Goal: Task Accomplishment & Management: Complete application form

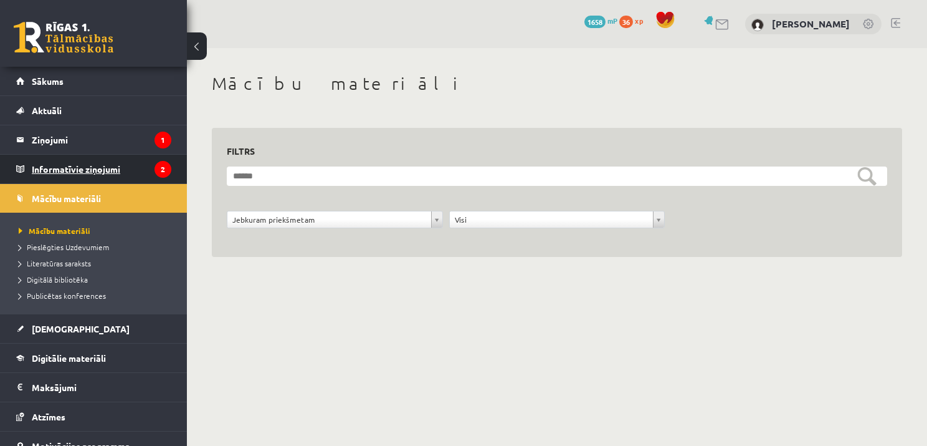
click at [41, 166] on legend "Informatīvie ziņojumi 2" at bounding box center [102, 169] width 140 height 29
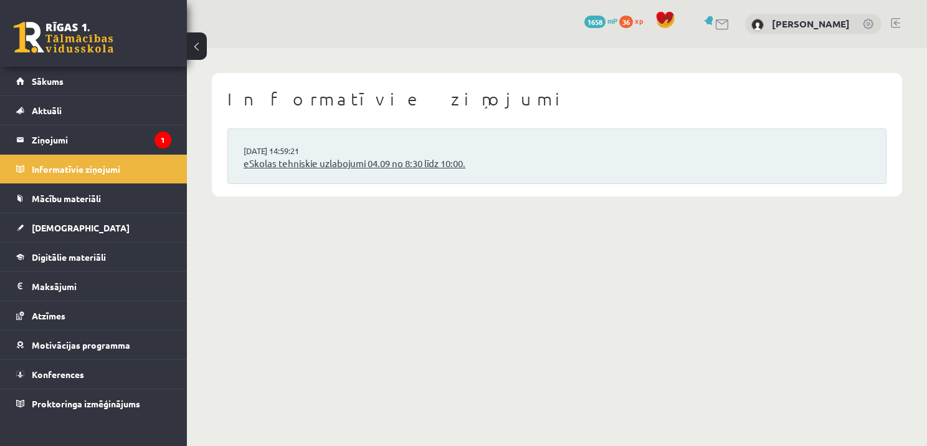
click at [286, 167] on link "eSkolas tehniskie uzlabojumi 04.09 no 8:30 līdz 10:00." at bounding box center [557, 163] width 627 height 14
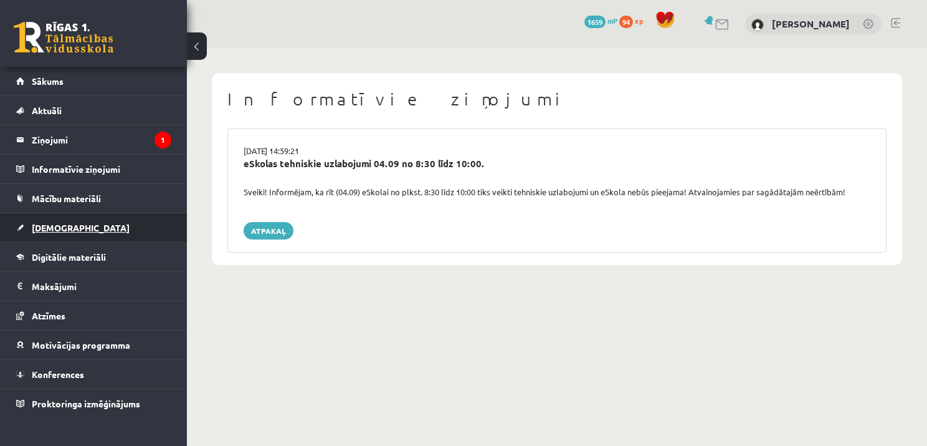
click at [49, 226] on span "[DEMOGRAPHIC_DATA]" at bounding box center [81, 227] width 98 height 11
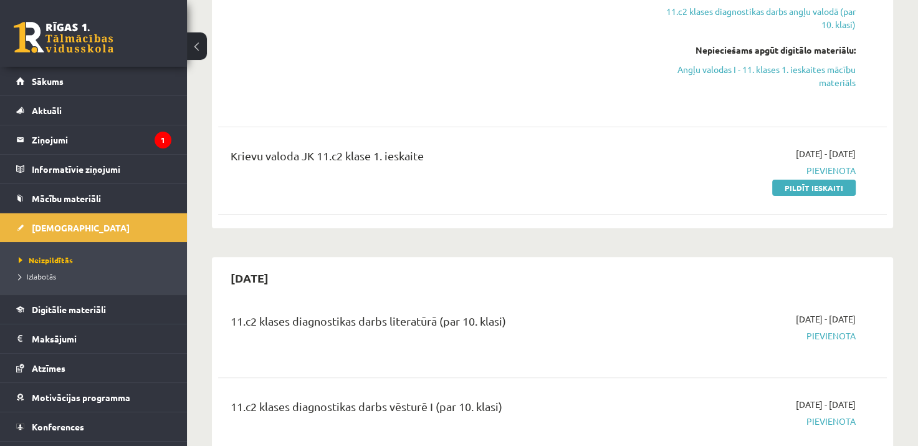
scroll to position [231, 0]
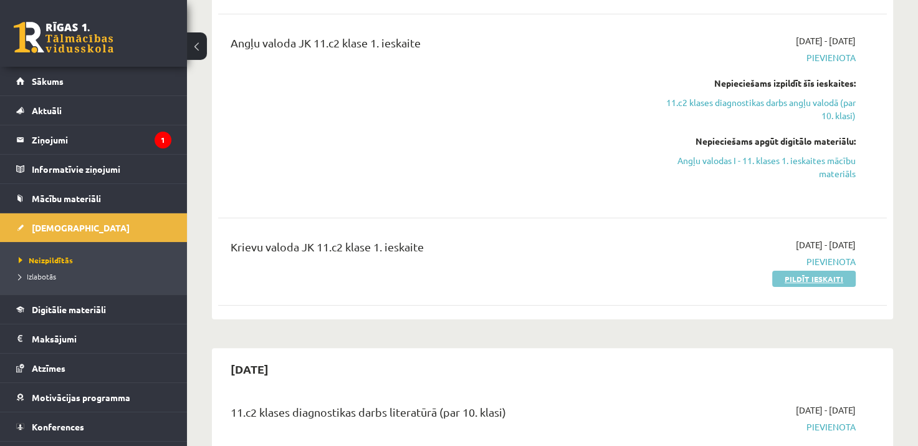
click at [826, 280] on link "Pildīt ieskaiti" at bounding box center [814, 278] width 84 height 16
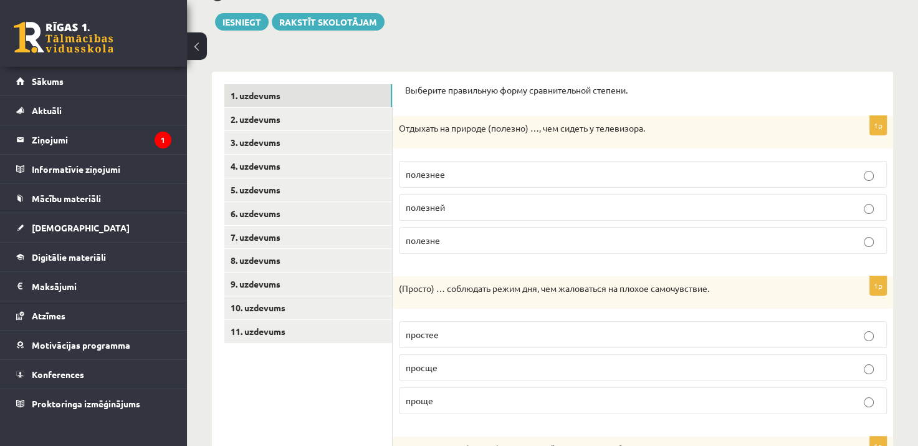
scroll to position [142, 0]
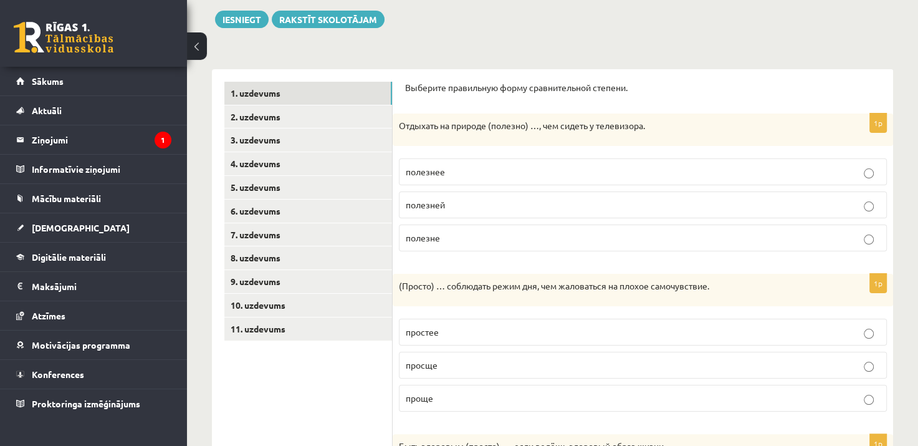
click at [530, 170] on p "полезнее" at bounding box center [643, 171] width 474 height 13
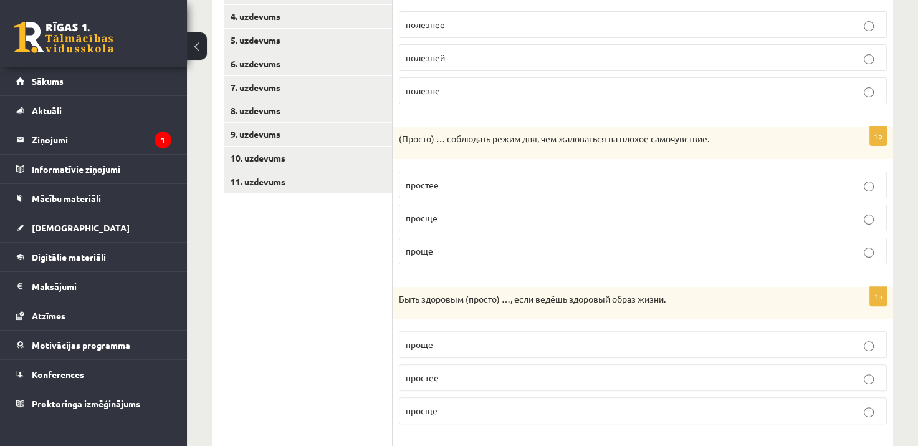
scroll to position [292, 0]
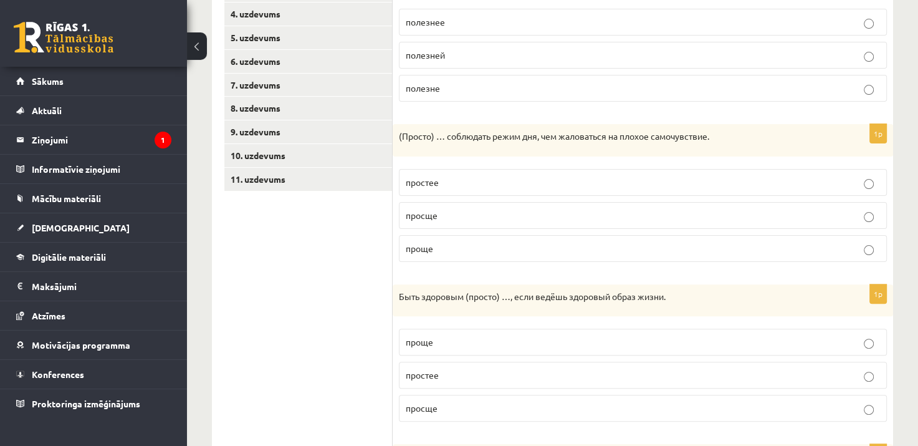
click at [489, 246] on p "проще" at bounding box center [643, 248] width 474 height 13
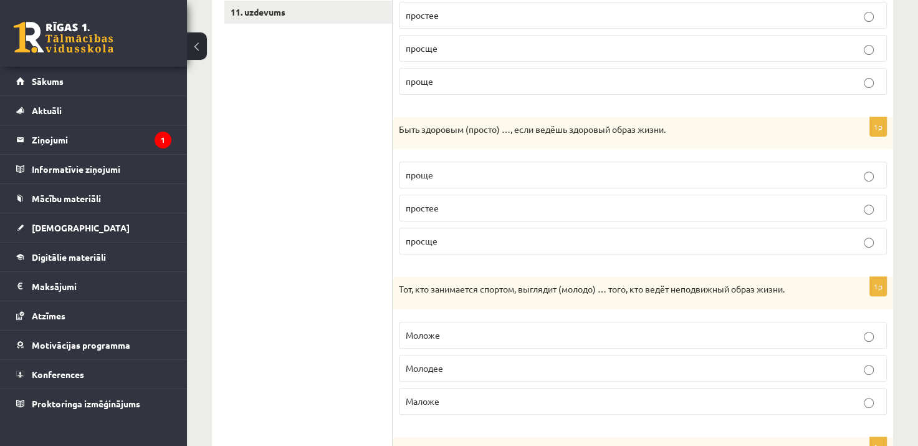
scroll to position [468, 0]
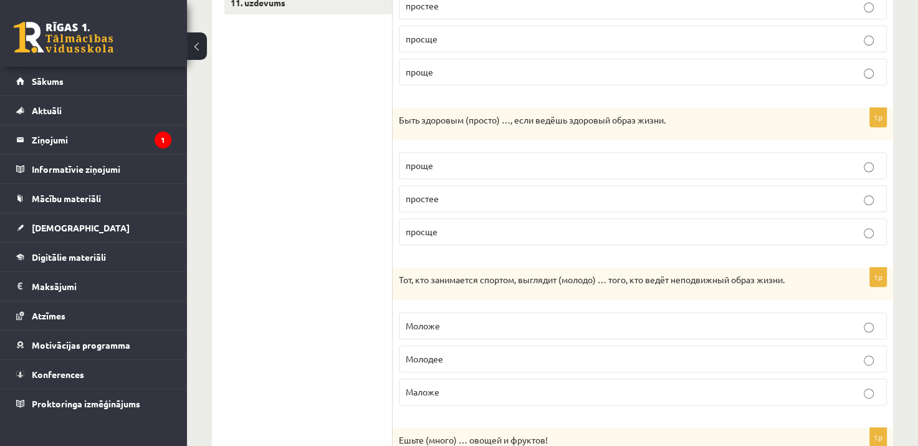
click at [445, 170] on p "проще" at bounding box center [643, 165] width 474 height 13
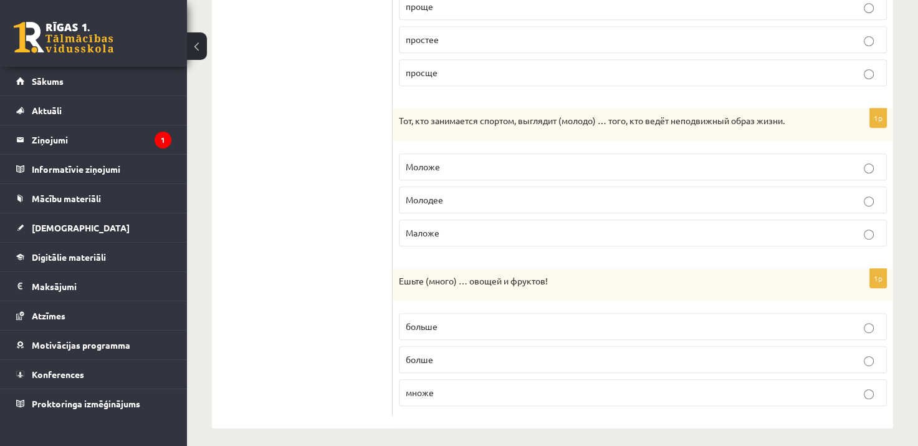
scroll to position [631, 0]
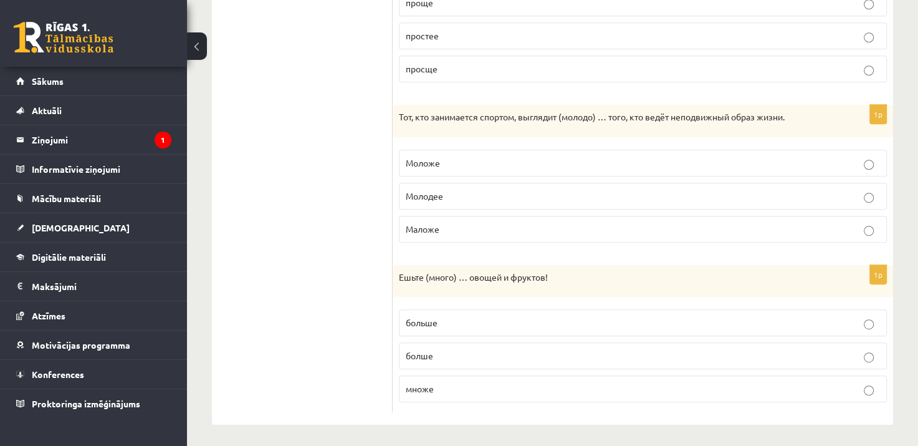
click at [618, 162] on p "Моложе" at bounding box center [643, 162] width 474 height 13
click at [436, 323] on span "больше" at bounding box center [422, 322] width 32 height 11
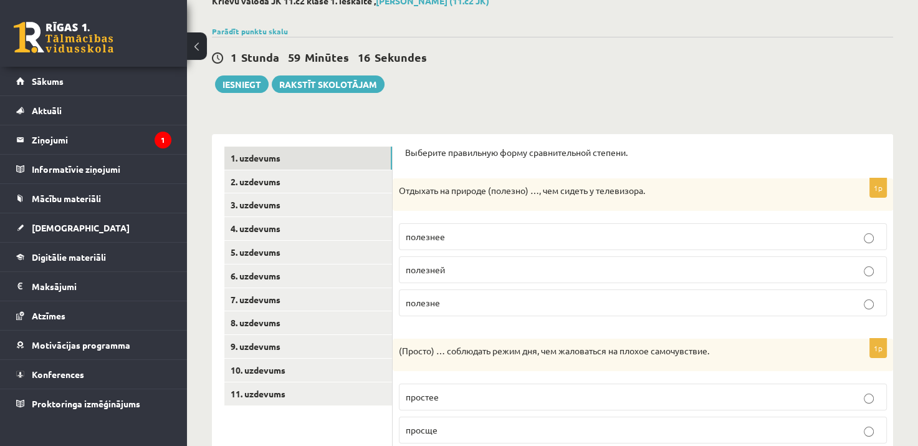
scroll to position [0, 0]
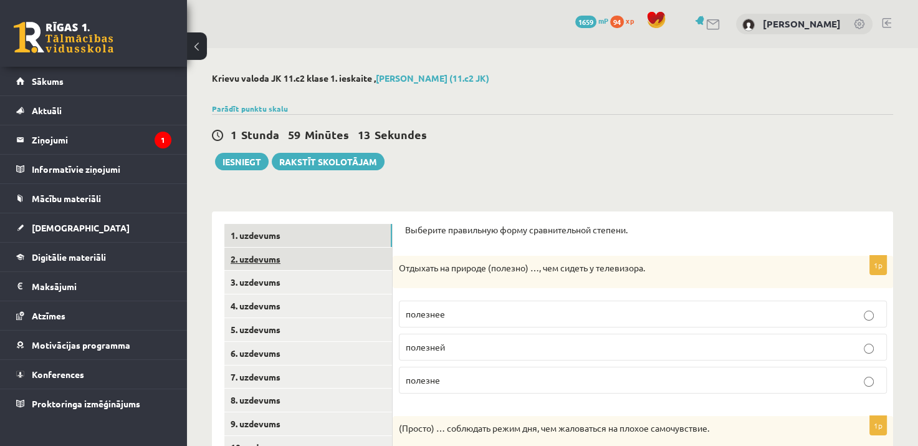
click at [275, 256] on link "2. uzdevums" at bounding box center [308, 258] width 168 height 23
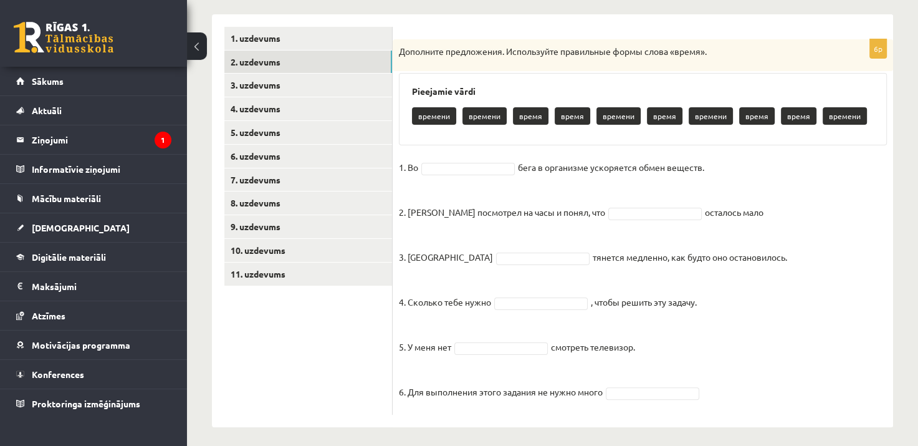
scroll to position [203, 0]
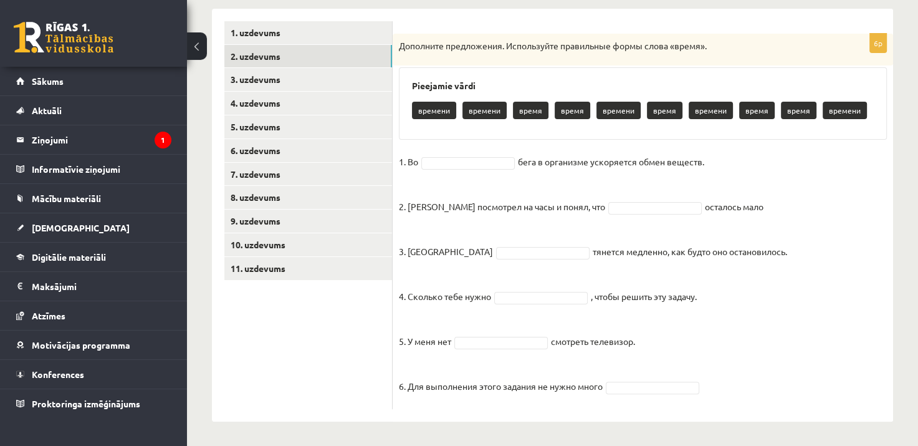
click at [529, 113] on p "время" at bounding box center [531, 110] width 36 height 17
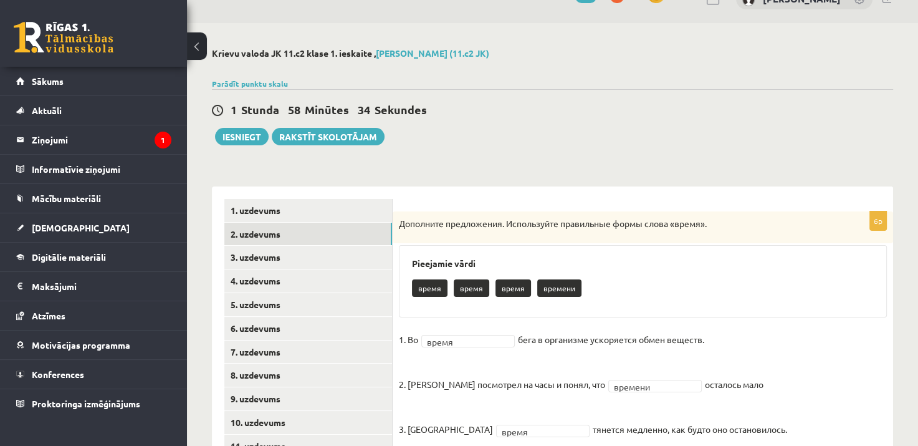
scroll to position [0, 0]
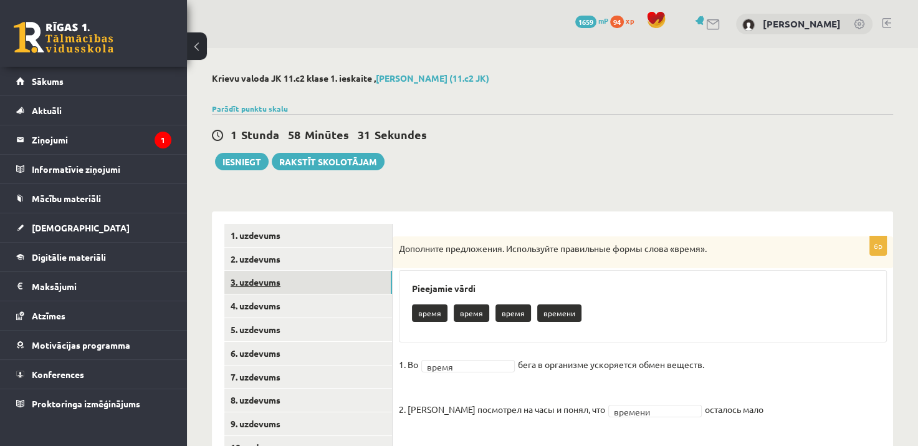
click at [242, 279] on link "3. uzdevums" at bounding box center [308, 281] width 168 height 23
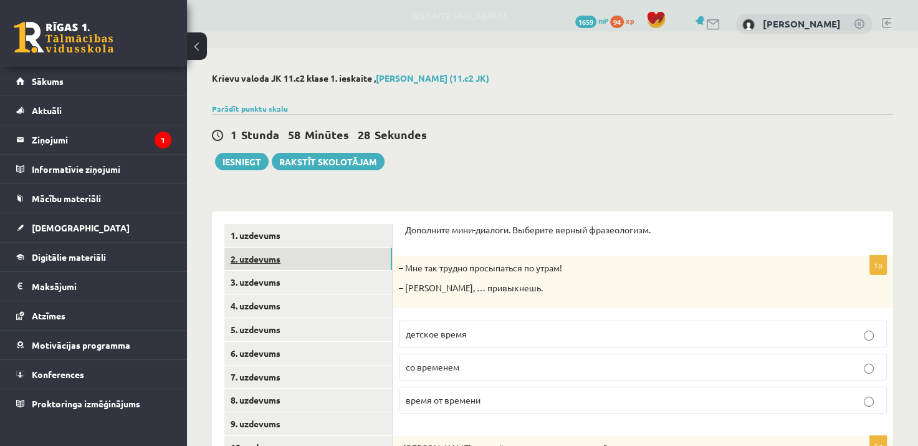
click at [252, 261] on link "2. uzdevums" at bounding box center [308, 258] width 168 height 23
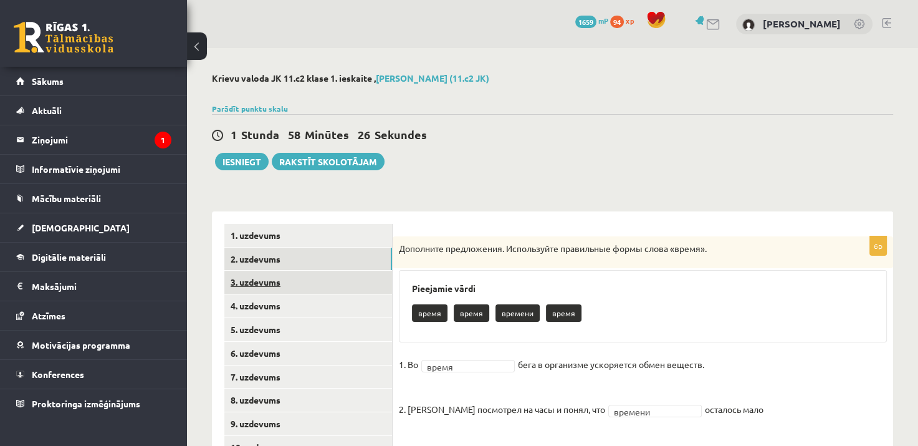
click at [247, 287] on link "3. uzdevums" at bounding box center [308, 281] width 168 height 23
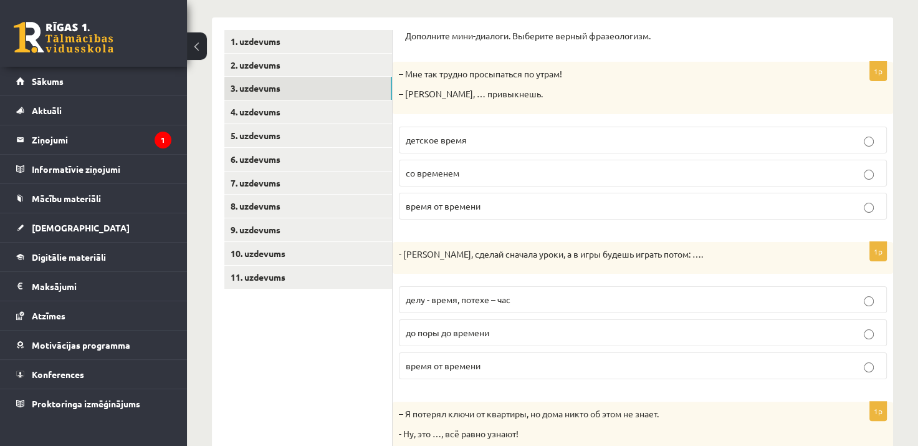
scroll to position [191, 0]
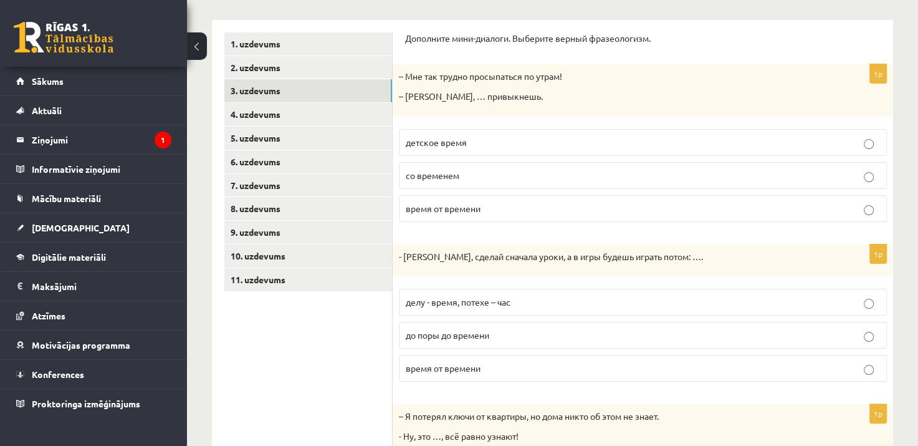
click at [456, 180] on p "со временем" at bounding box center [643, 175] width 474 height 13
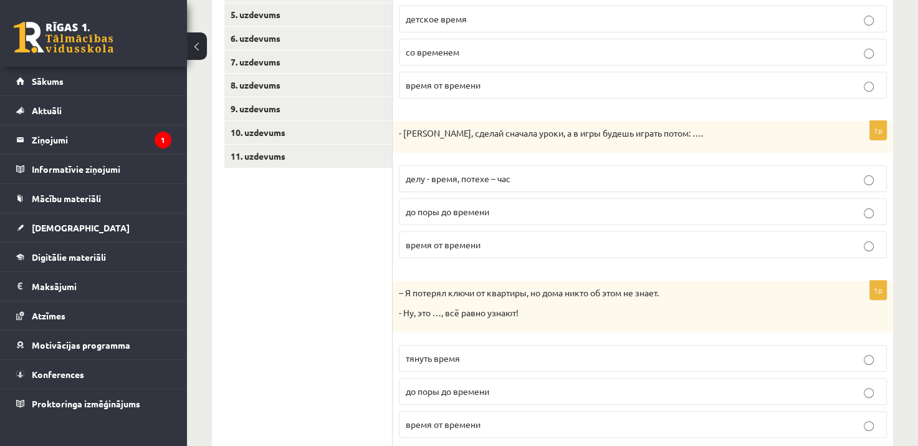
scroll to position [325, 0]
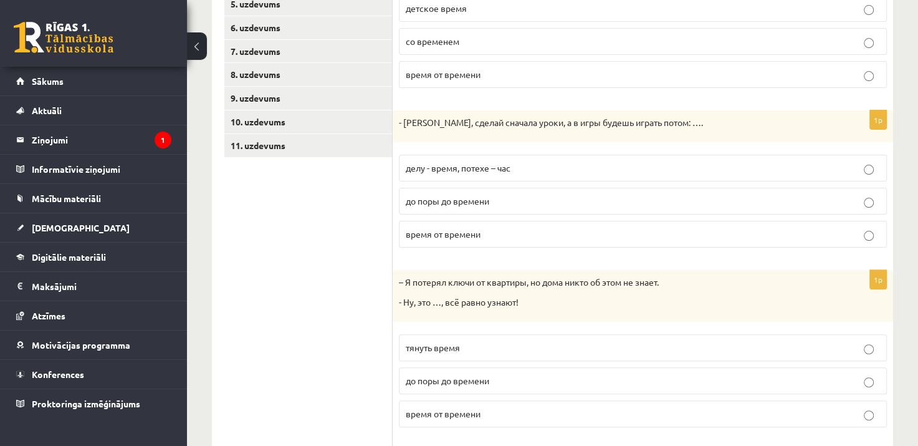
click at [500, 164] on span "делу - время, потехе – час" at bounding box center [458, 167] width 105 height 11
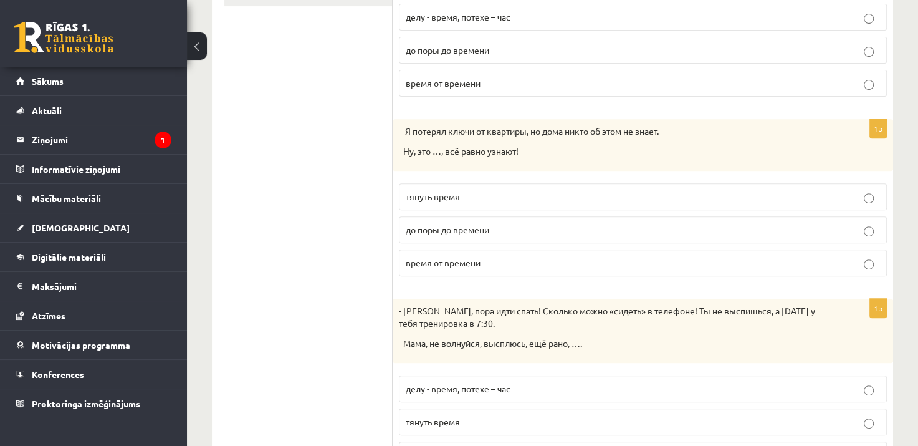
scroll to position [479, 0]
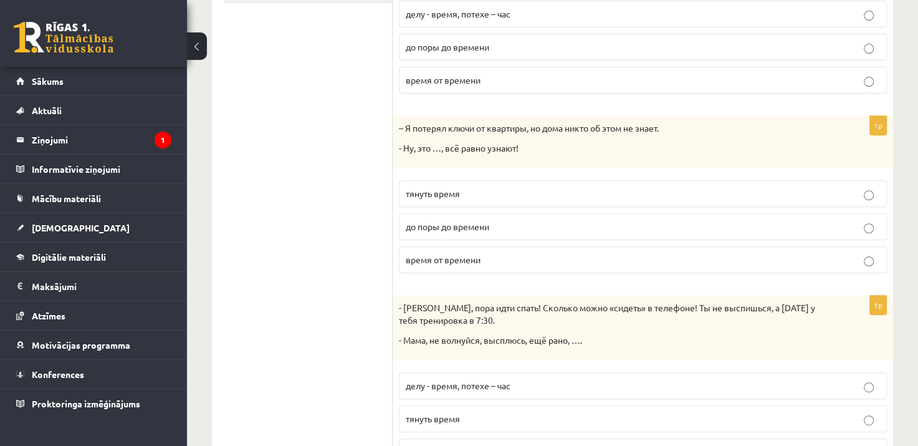
click at [451, 234] on label "до поры до времени" at bounding box center [643, 226] width 488 height 27
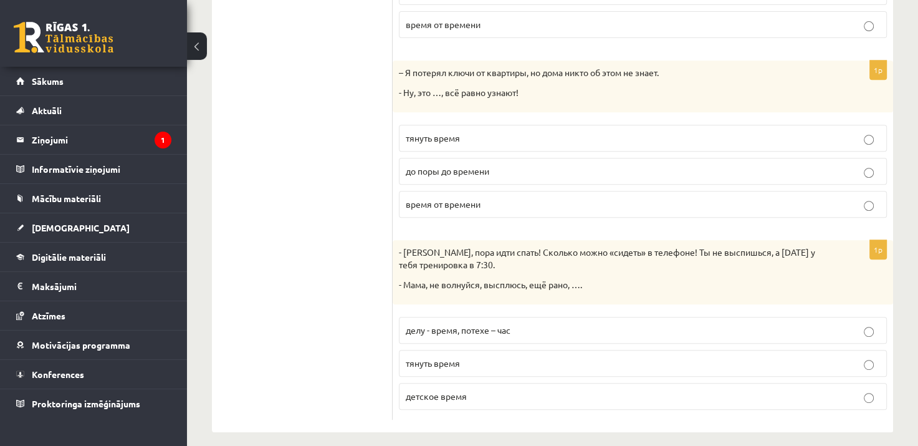
scroll to position [543, 0]
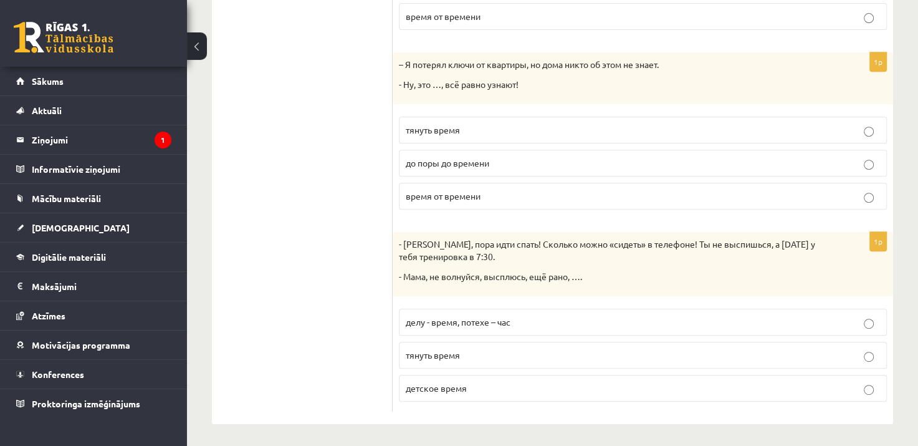
click at [566, 386] on p "детское время" at bounding box center [643, 387] width 474 height 13
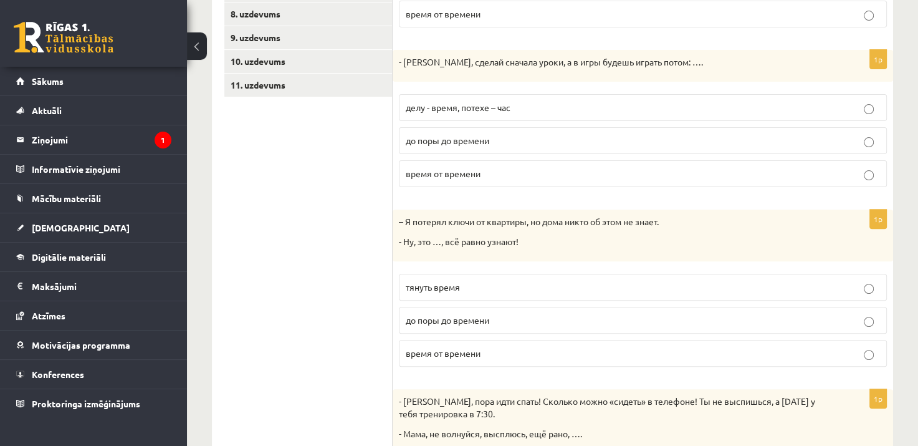
scroll to position [0, 0]
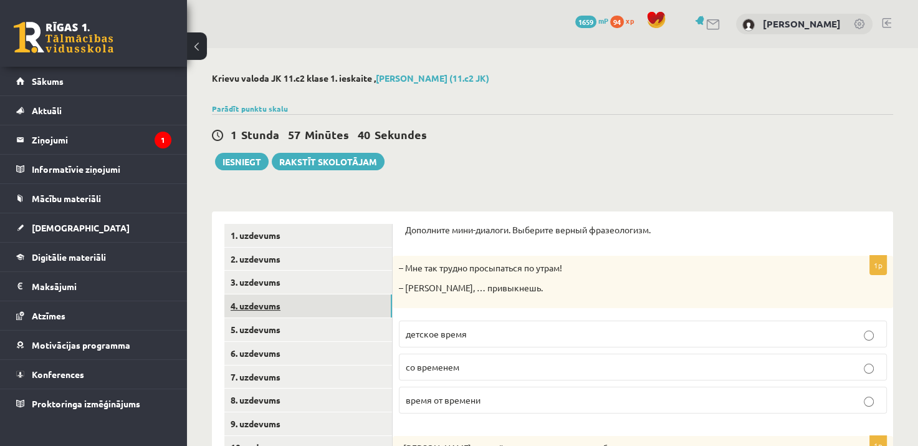
click at [253, 307] on link "4. uzdevums" at bounding box center [308, 305] width 168 height 23
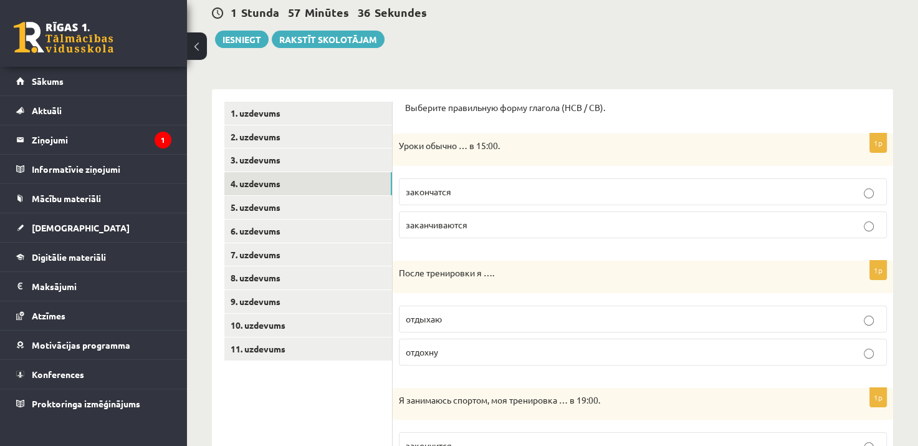
scroll to position [123, 0]
click at [468, 226] on p "заканчиваются" at bounding box center [643, 223] width 474 height 13
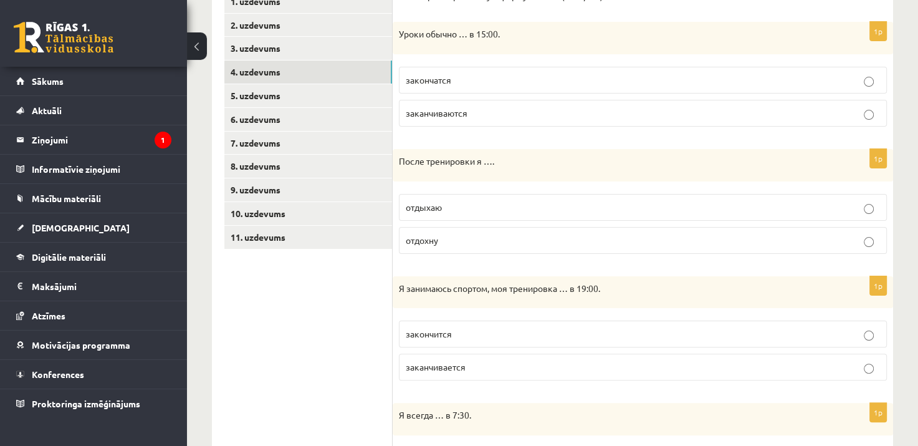
scroll to position [259, 0]
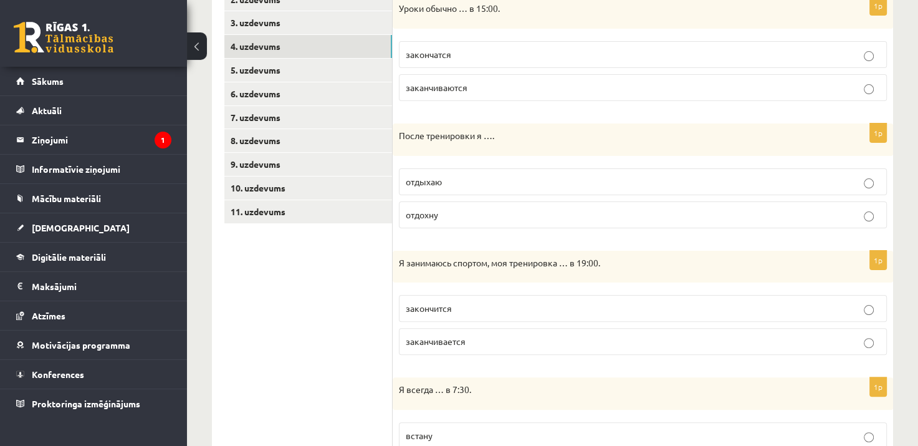
click at [482, 179] on p "отдыхаю" at bounding box center [643, 181] width 474 height 13
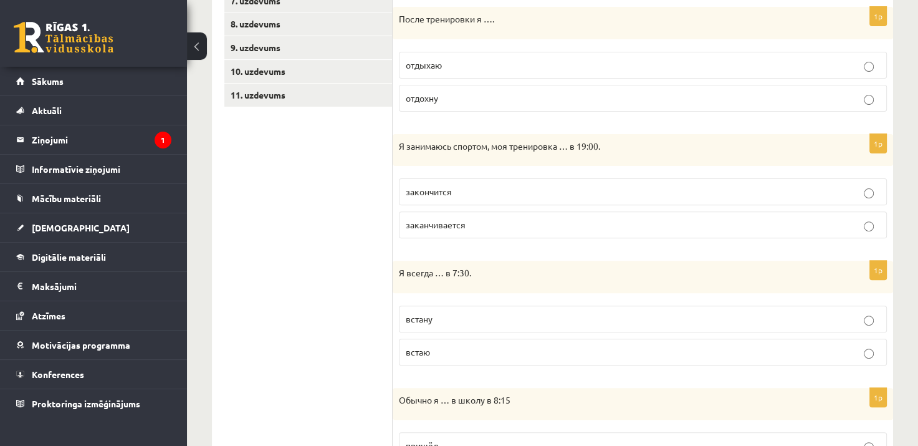
scroll to position [388, 0]
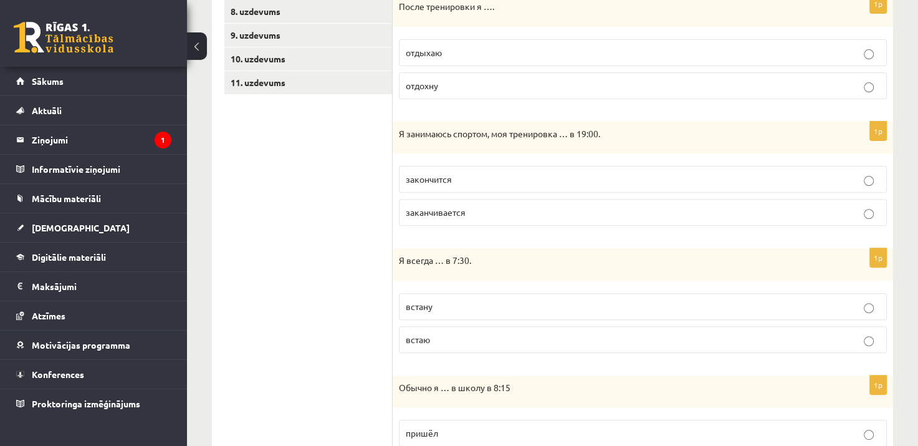
click at [486, 215] on p "заканчивается" at bounding box center [643, 212] width 474 height 13
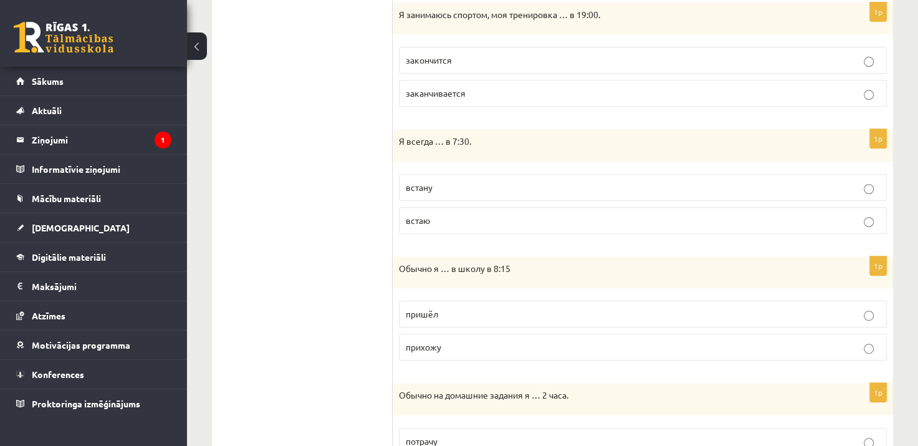
scroll to position [509, 0]
click at [530, 223] on p "встаю" at bounding box center [643, 219] width 474 height 13
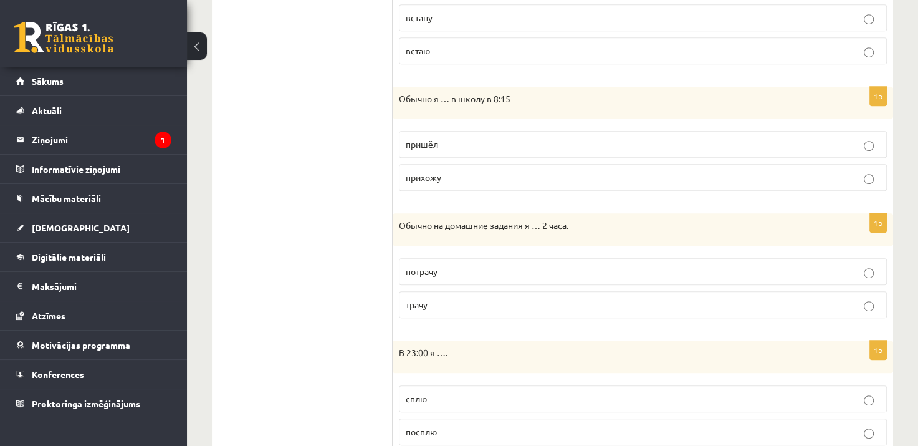
scroll to position [682, 0]
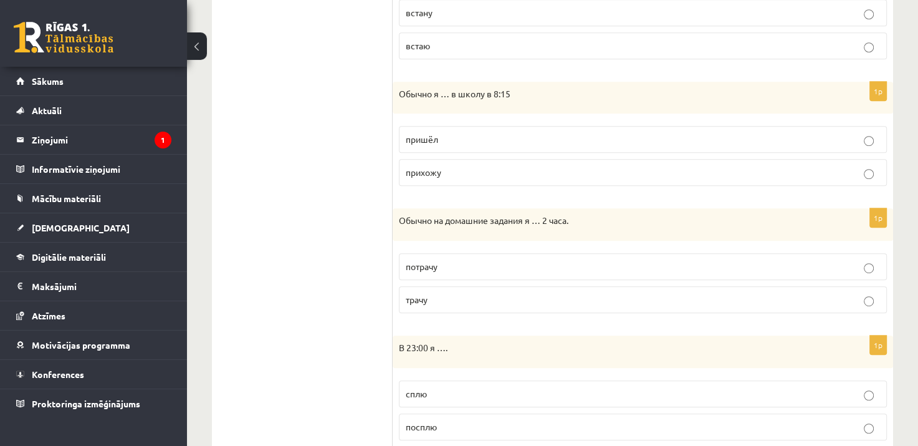
click at [489, 166] on p "прихожу" at bounding box center [643, 172] width 474 height 13
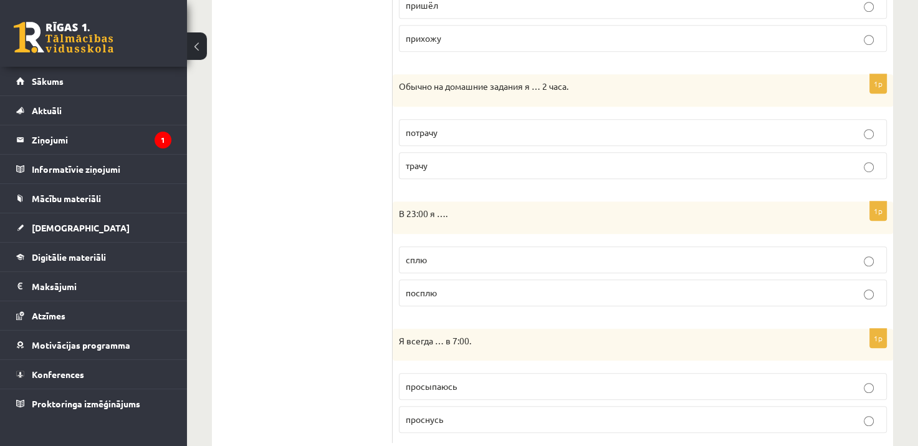
scroll to position [818, 0]
click at [439, 157] on p "трачу" at bounding box center [643, 163] width 474 height 13
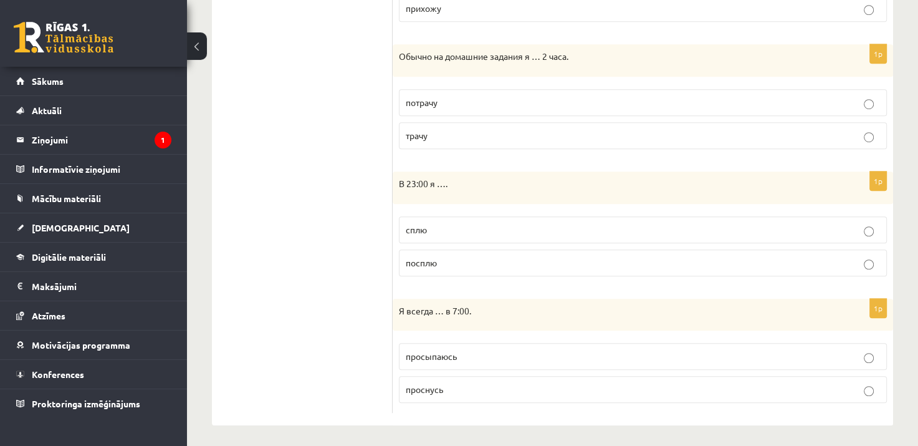
click at [436, 223] on p "сплю" at bounding box center [643, 229] width 474 height 13
click at [459, 356] on p "просыпаюсь" at bounding box center [643, 356] width 474 height 13
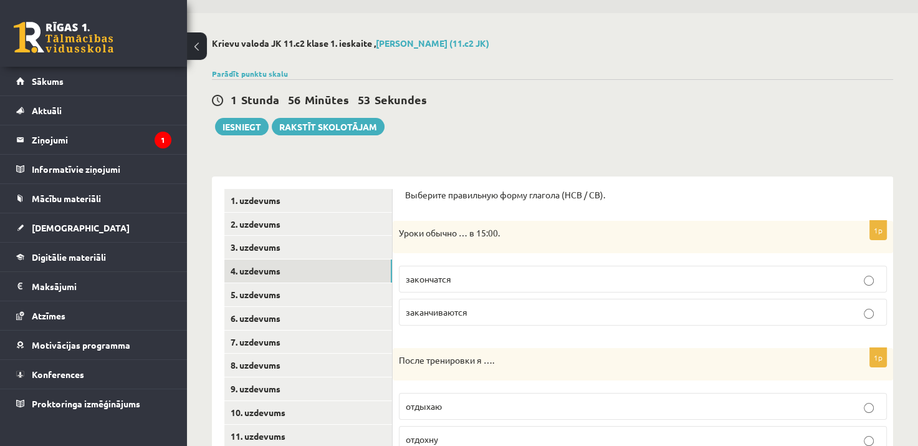
scroll to position [0, 0]
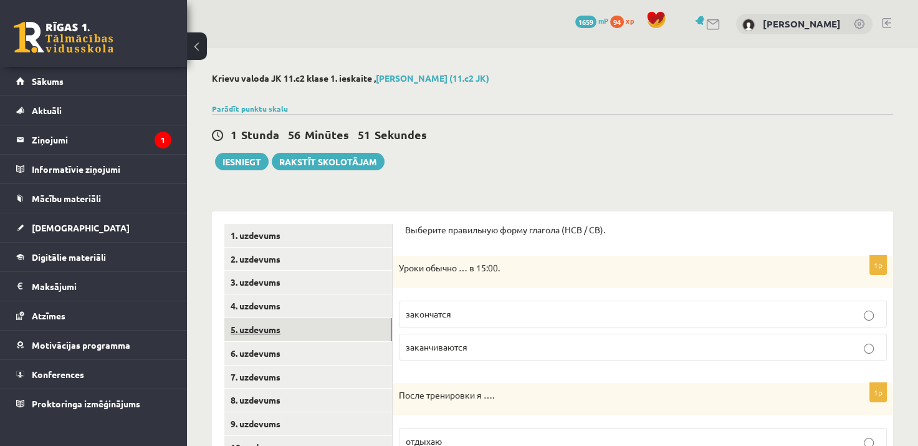
click at [257, 325] on link "5. uzdevums" at bounding box center [308, 329] width 168 height 23
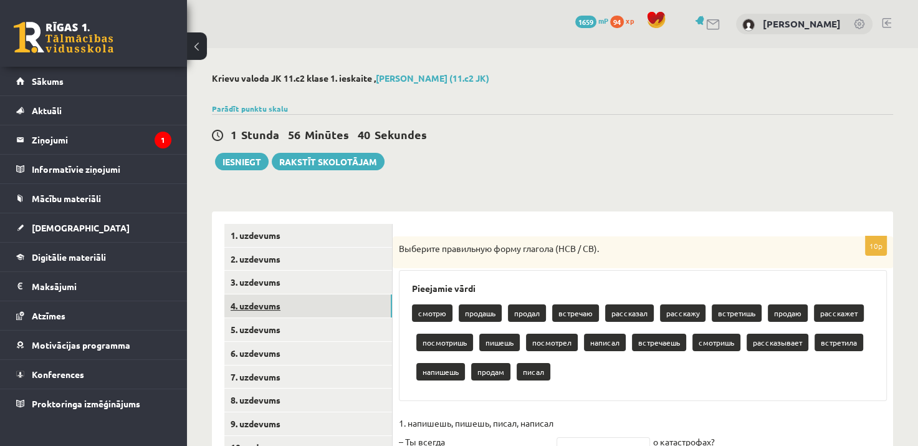
click at [258, 309] on link "4. uzdevums" at bounding box center [308, 305] width 168 height 23
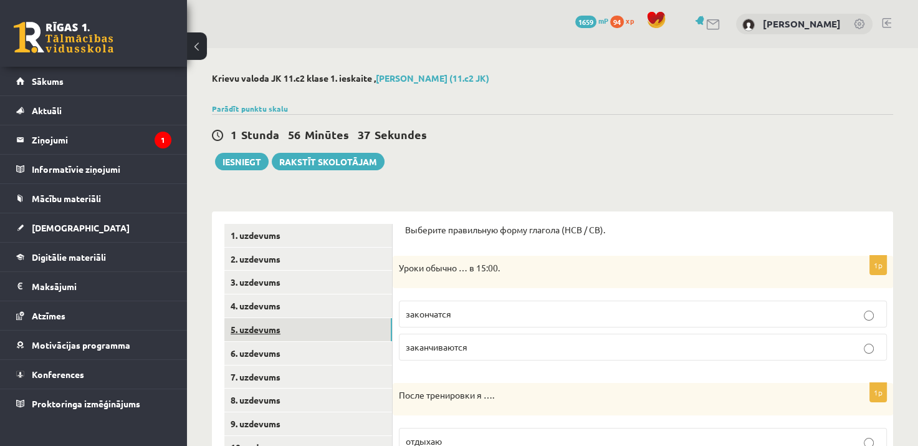
click at [256, 323] on link "5. uzdevums" at bounding box center [308, 329] width 168 height 23
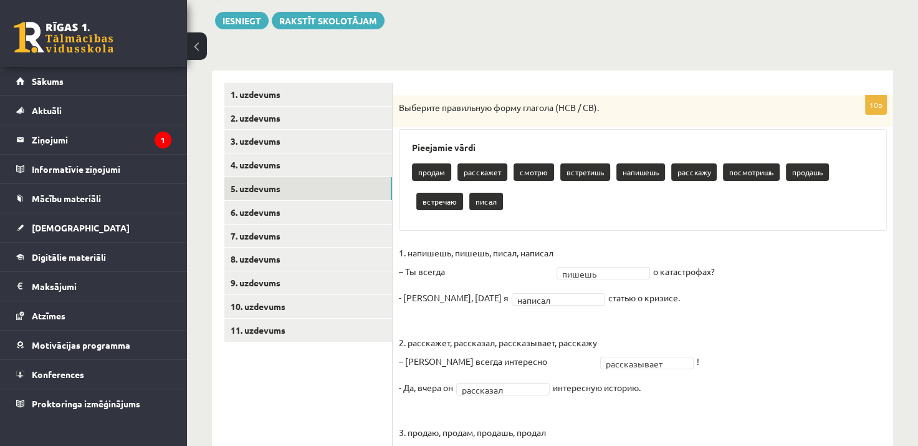
scroll to position [128, 0]
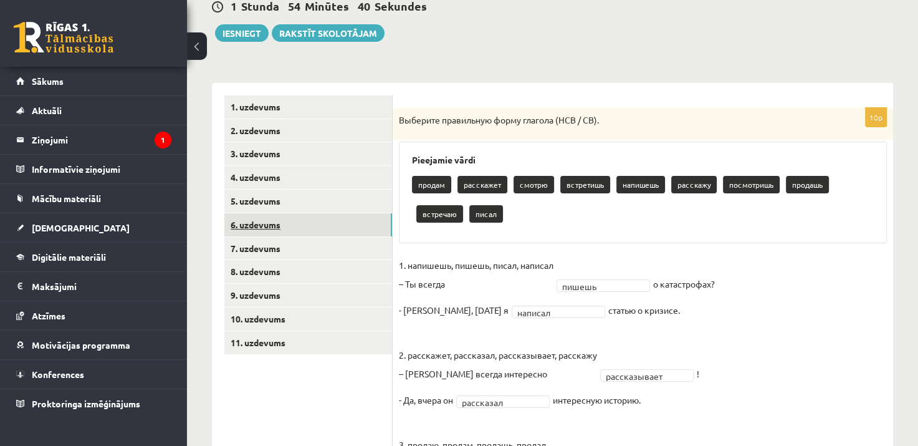
click at [258, 224] on link "6. uzdevums" at bounding box center [308, 224] width 168 height 23
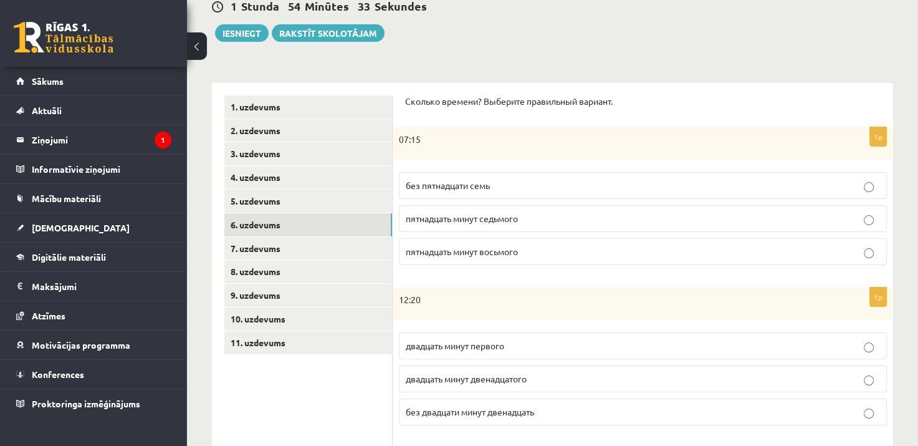
click at [656, 249] on p "пятнадцать минут восьмого" at bounding box center [643, 251] width 474 height 13
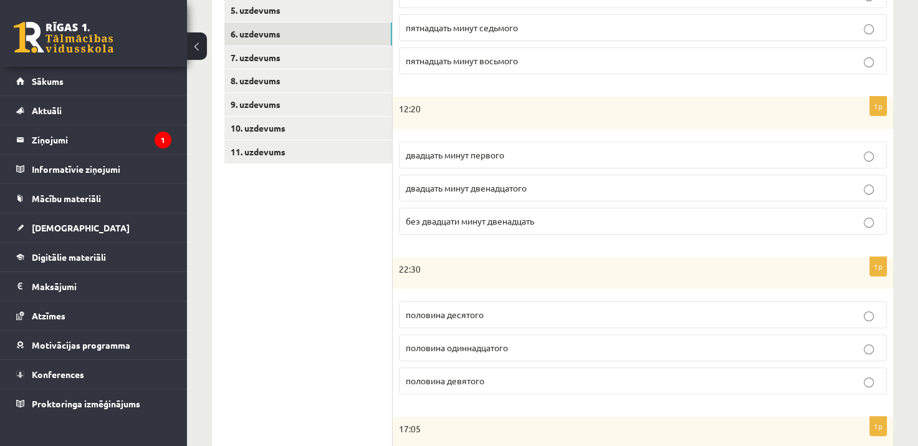
scroll to position [327, 0]
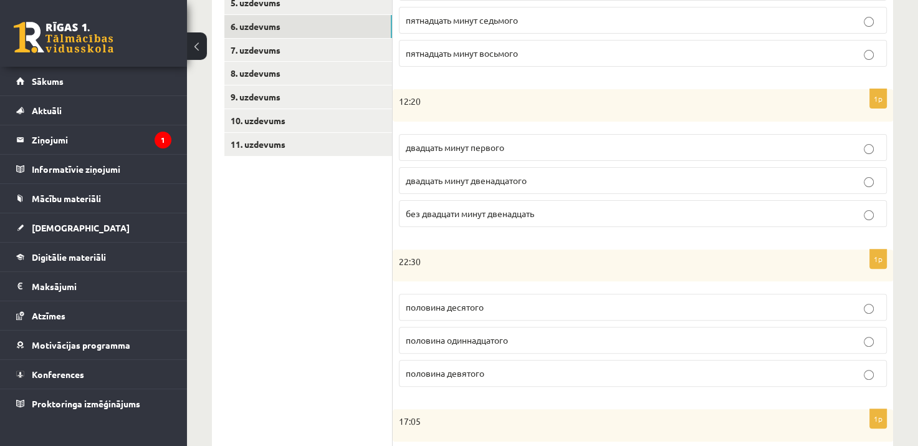
click at [541, 147] on p "двадцать минут первого" at bounding box center [643, 147] width 474 height 13
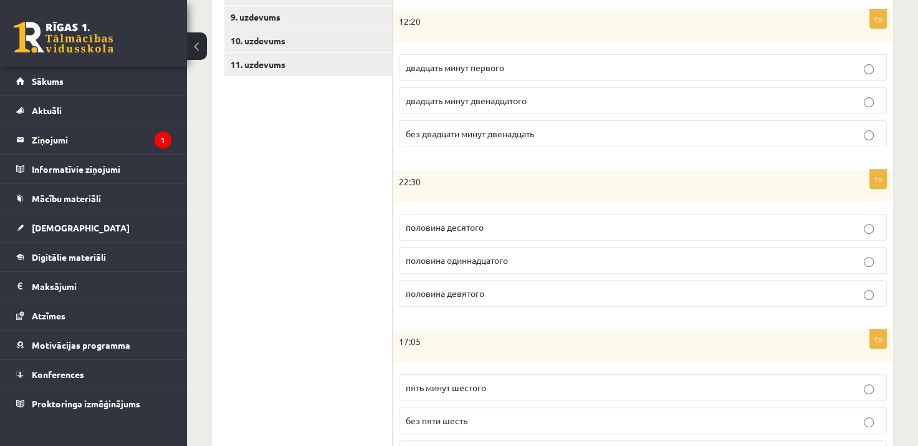
scroll to position [409, 0]
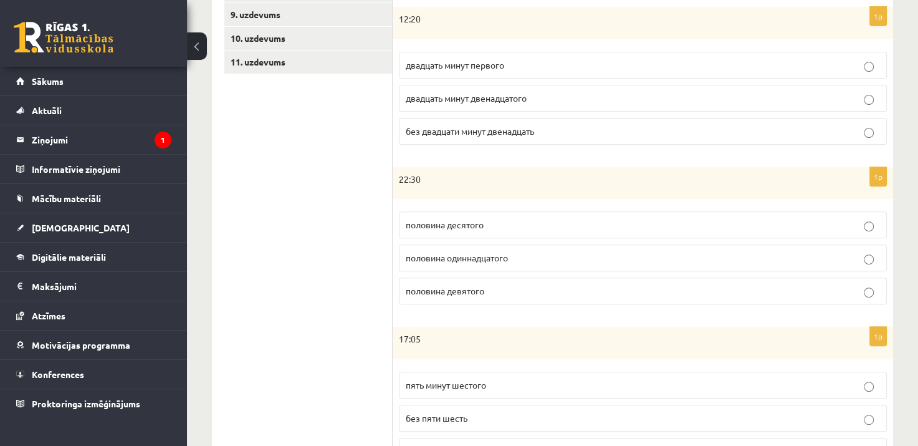
click at [461, 261] on span "половина одиннадцатого" at bounding box center [457, 257] width 102 height 11
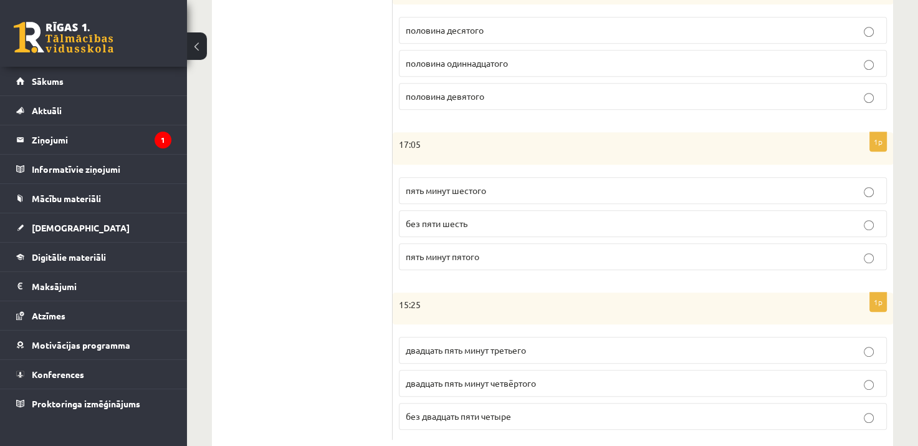
scroll to position [608, 0]
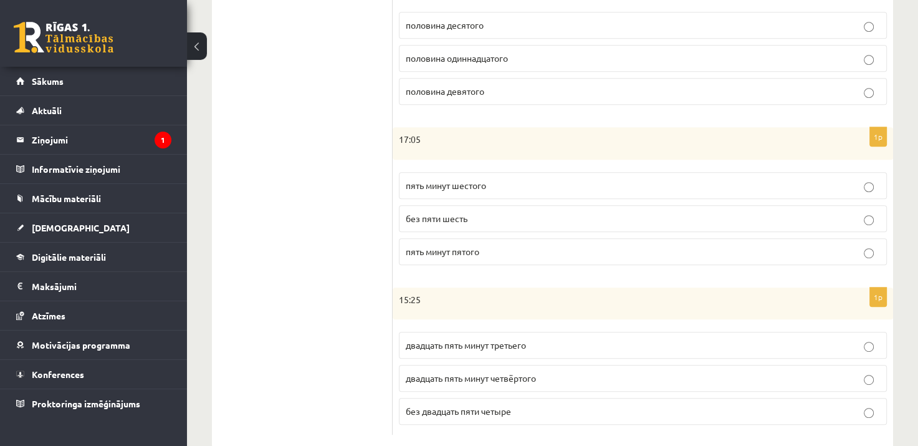
click at [557, 183] on p "пять минут шестого" at bounding box center [643, 185] width 474 height 13
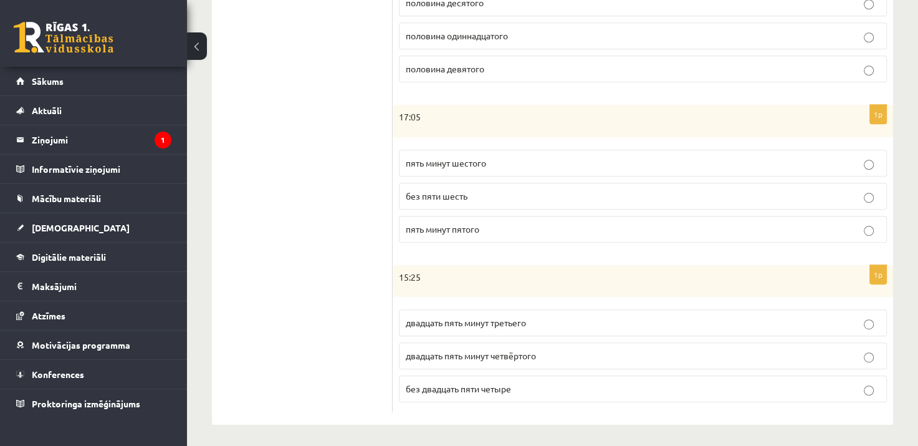
click at [557, 353] on p "двадцать пять минут четвёртого" at bounding box center [643, 355] width 474 height 13
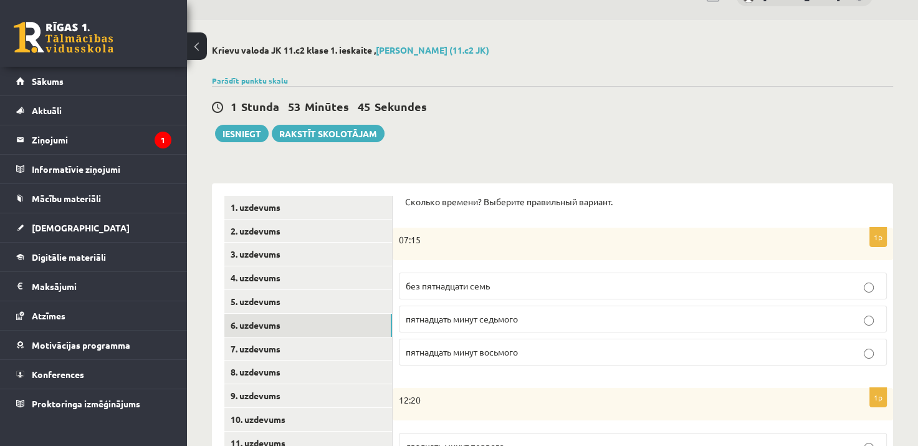
scroll to position [27, 0]
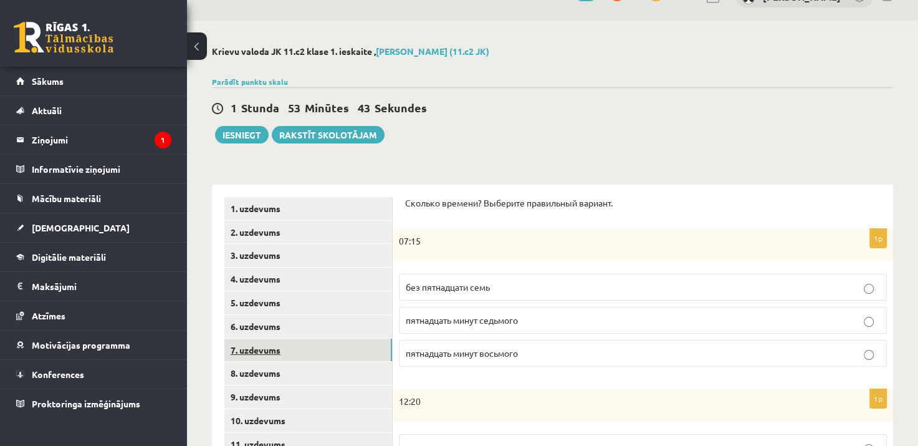
click at [284, 349] on link "7. uzdevums" at bounding box center [308, 349] width 168 height 23
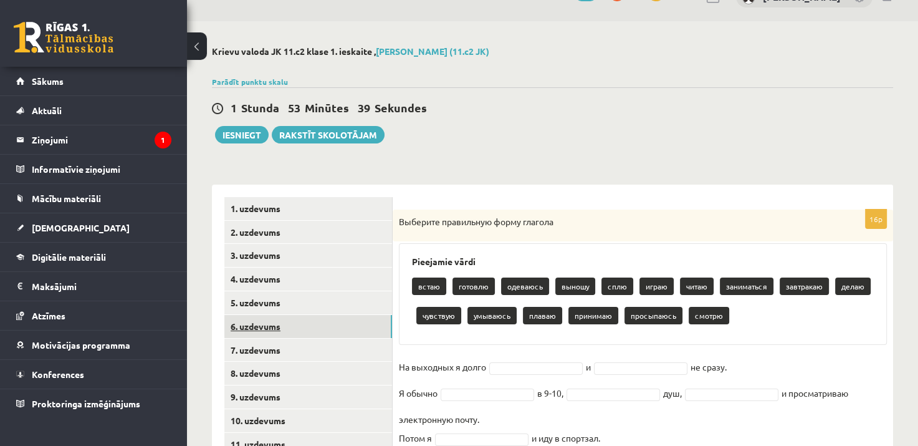
click at [281, 323] on link "6. uzdevums" at bounding box center [308, 326] width 168 height 23
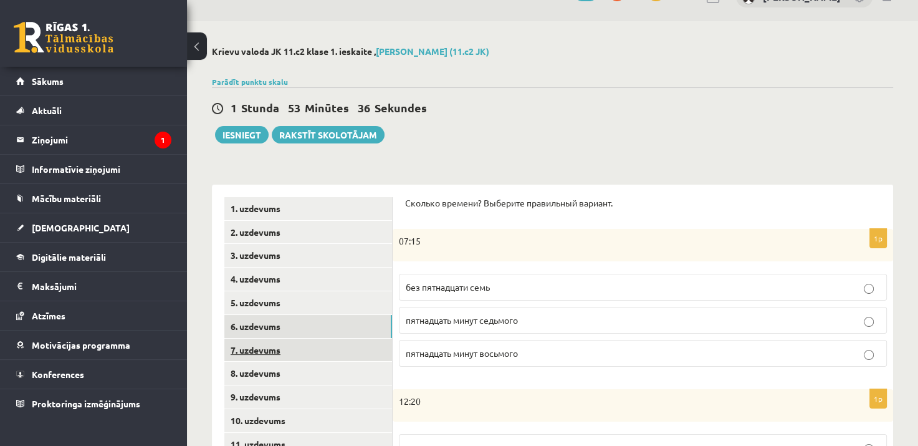
click at [264, 348] on link "7. uzdevums" at bounding box center [308, 349] width 168 height 23
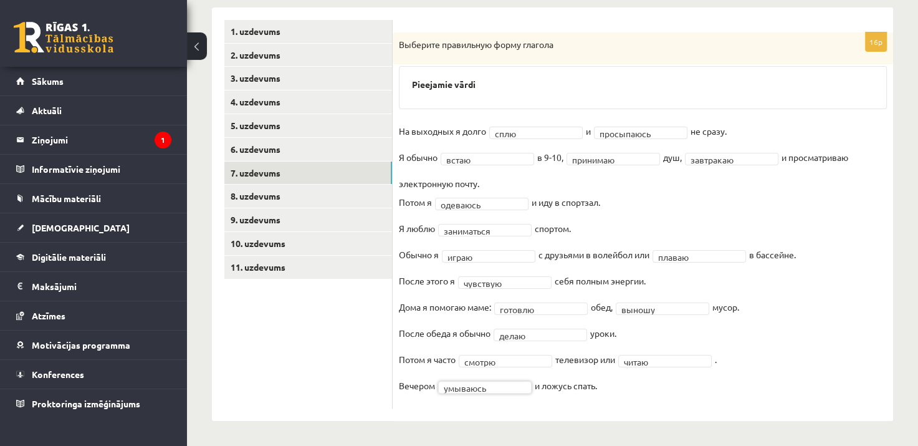
scroll to position [204, 0]
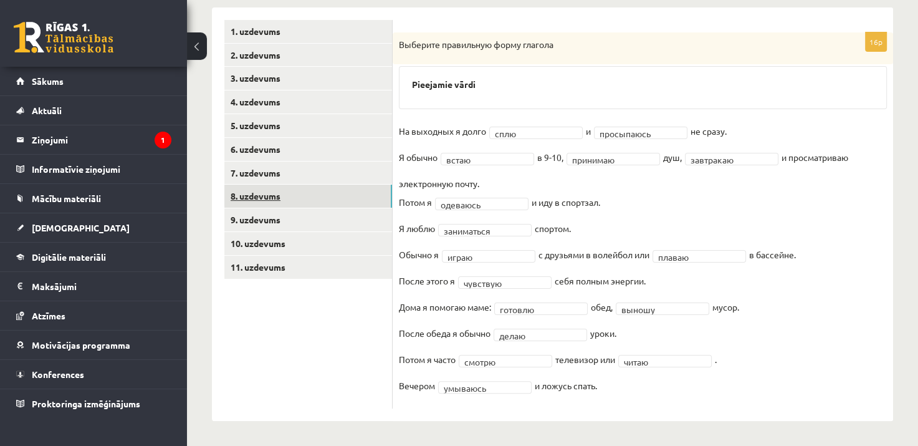
click at [267, 201] on link "8. uzdevums" at bounding box center [308, 195] width 168 height 23
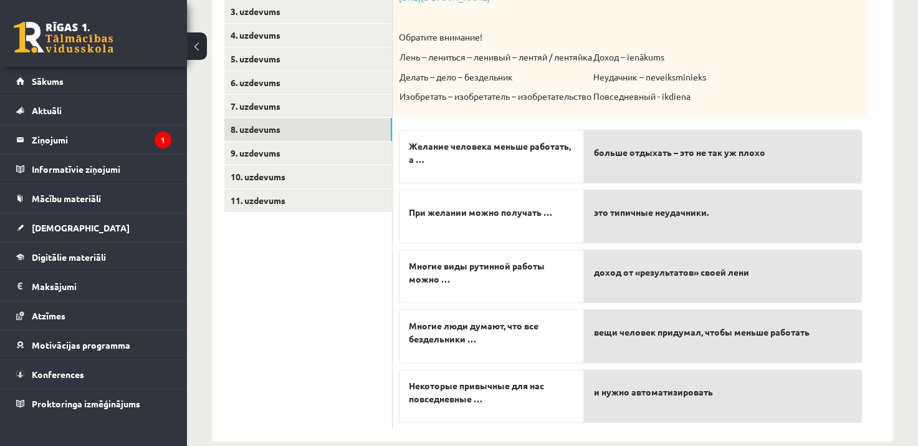
scroll to position [289, 0]
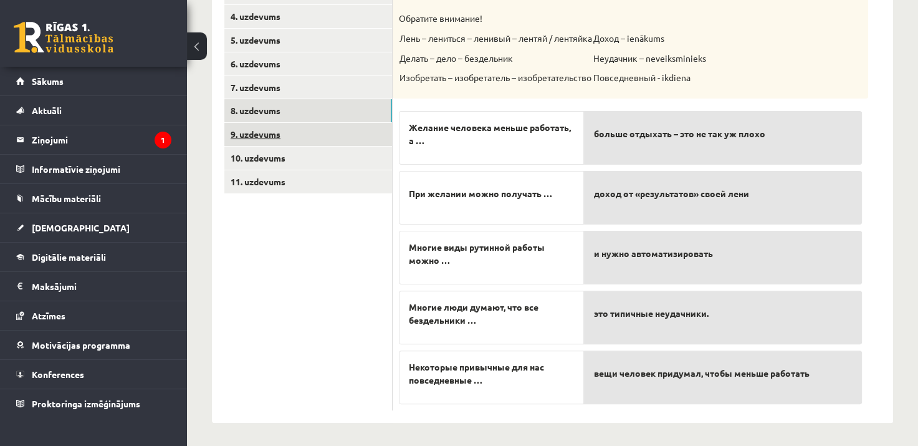
click at [267, 140] on link "9. uzdevums" at bounding box center [308, 134] width 168 height 23
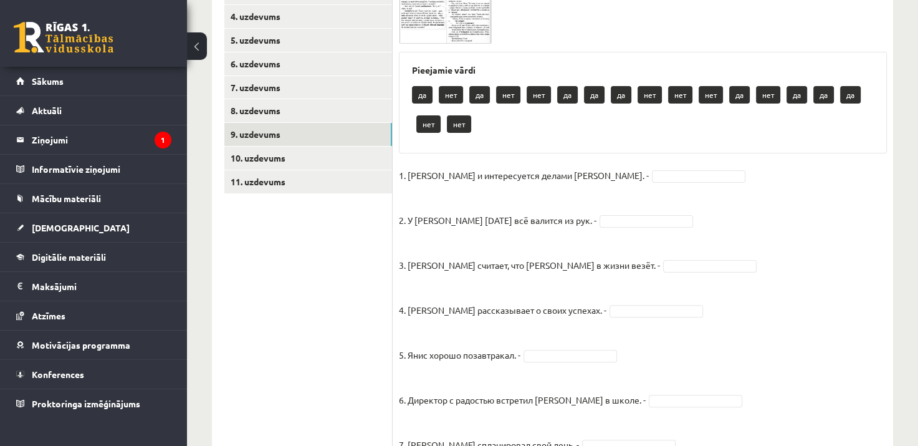
scroll to position [150, 0]
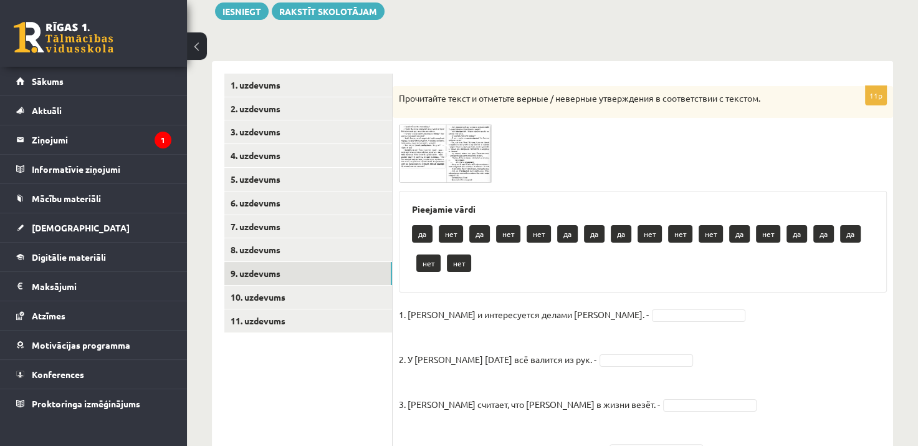
click at [436, 161] on img at bounding box center [445, 153] width 93 height 59
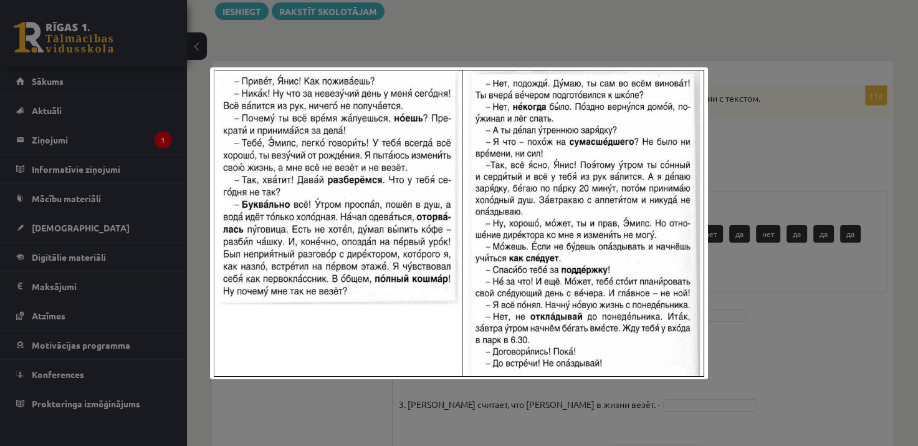
click at [850, 131] on div at bounding box center [459, 223] width 918 height 446
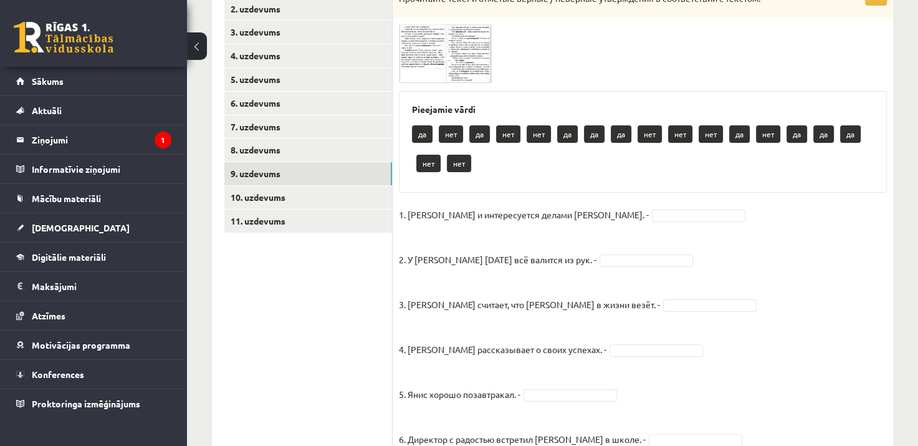
scroll to position [259, 0]
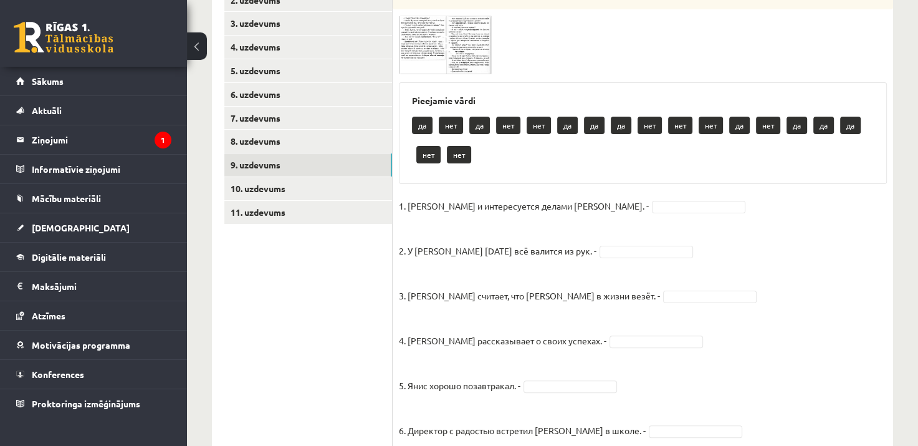
click at [429, 44] on img at bounding box center [445, 45] width 93 height 59
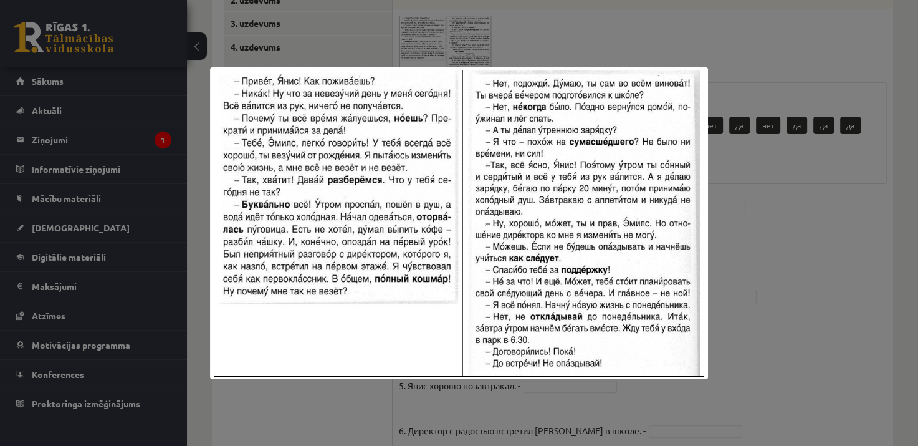
click at [734, 141] on div at bounding box center [459, 223] width 918 height 446
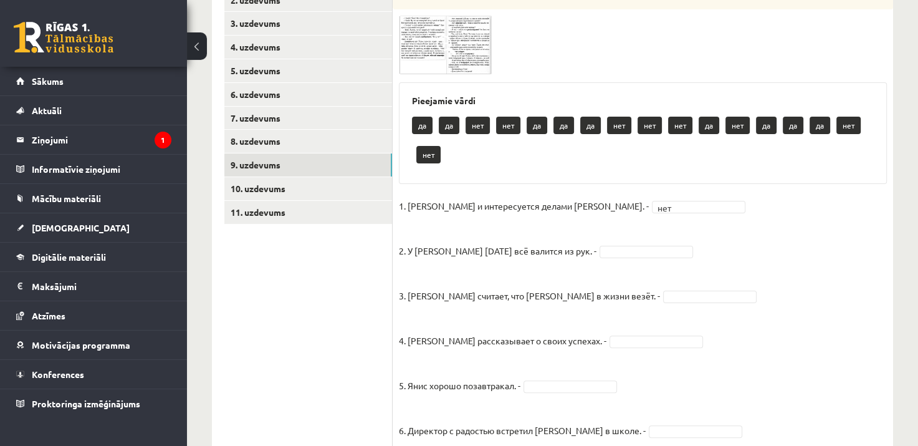
click at [442, 43] on span at bounding box center [446, 46] width 20 height 20
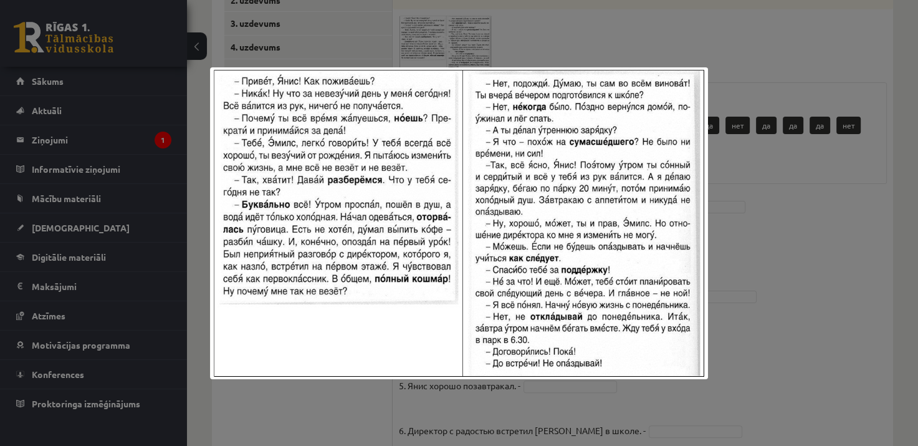
click at [699, 151] on img at bounding box center [458, 223] width 497 height 312
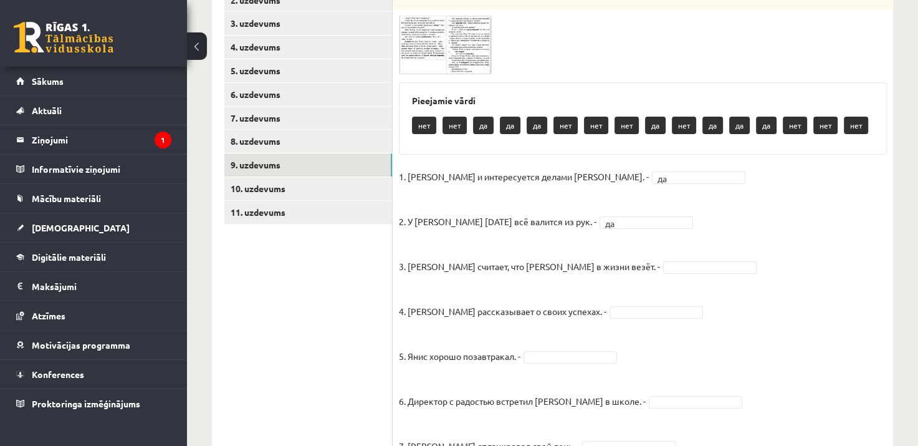
click at [450, 32] on img at bounding box center [445, 45] width 93 height 59
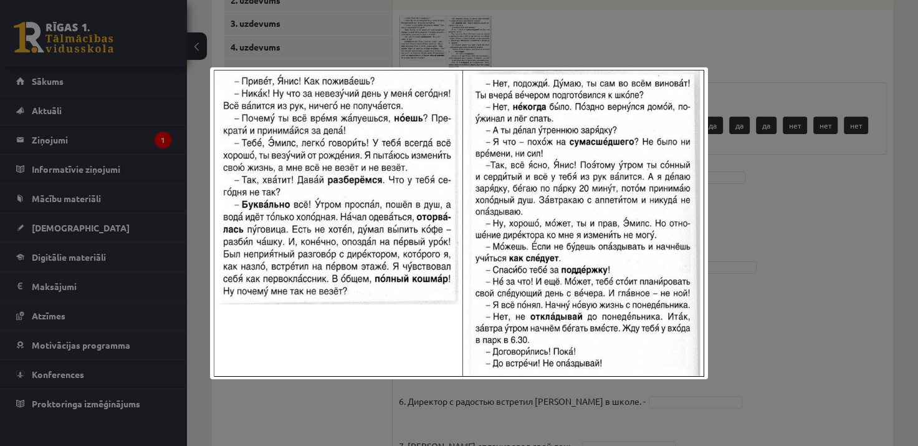
click at [701, 158] on img at bounding box center [458, 223] width 497 height 312
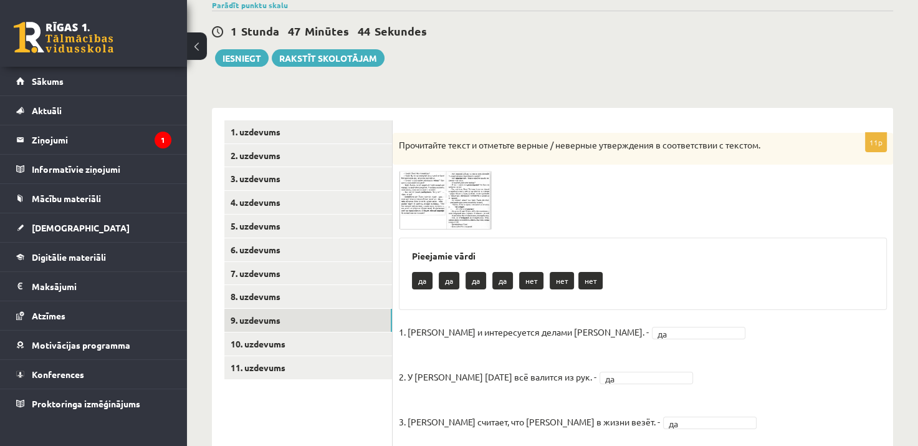
scroll to position [102, 0]
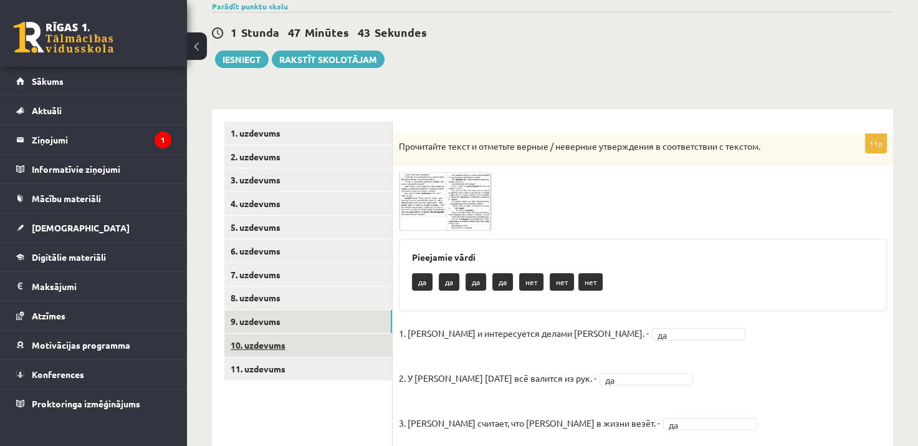
click at [282, 345] on link "10. uzdevums" at bounding box center [308, 344] width 168 height 23
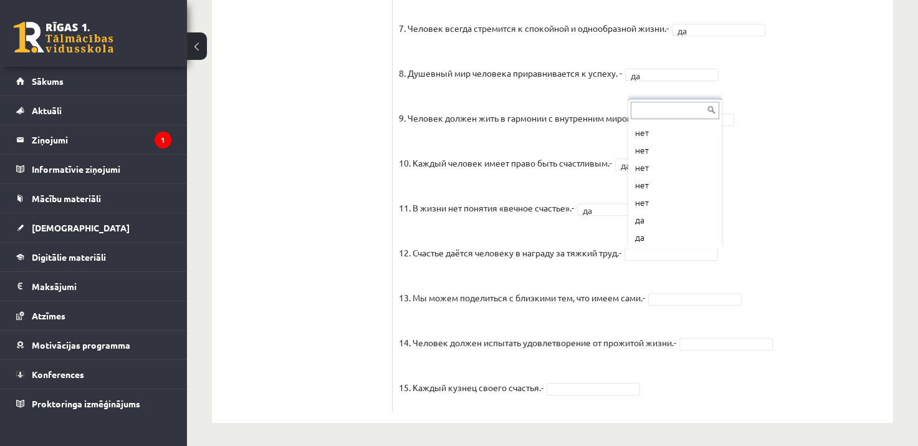
scroll to position [1094, 0]
click at [656, 259] on fieldset "1. Человек должен жить по составленному плану. - да ** 2. Если хочешь быть успе…" at bounding box center [643, 75] width 488 height 654
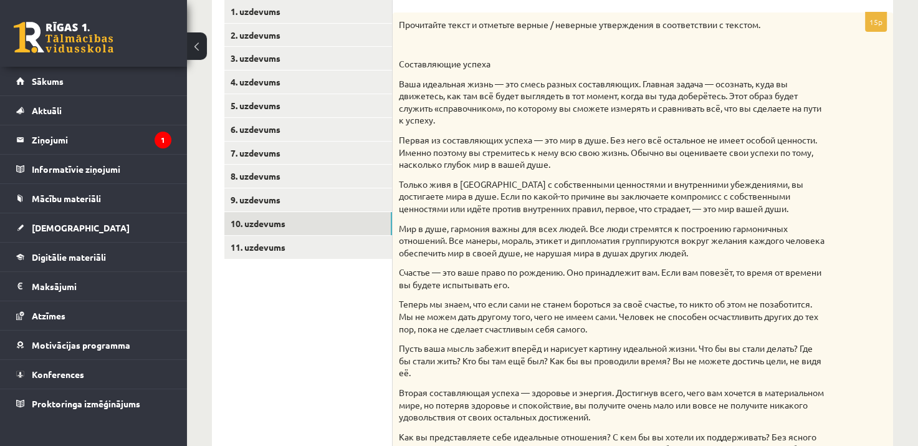
scroll to position [204, 0]
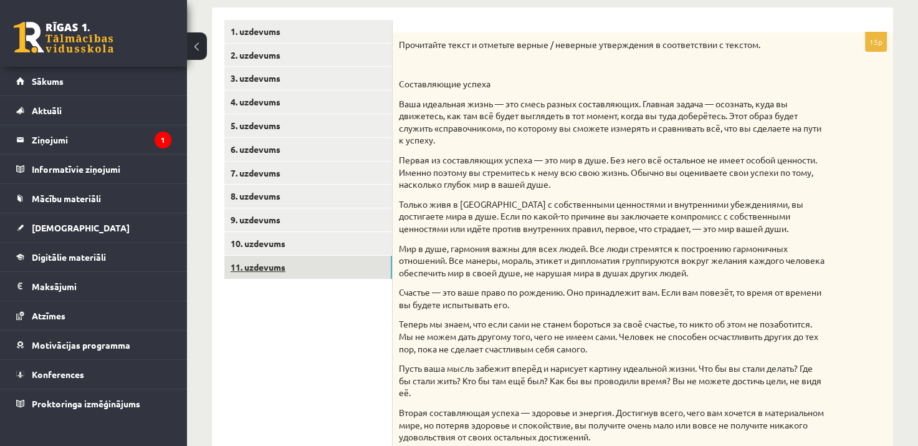
click at [263, 274] on link "11. uzdevums" at bounding box center [308, 267] width 168 height 23
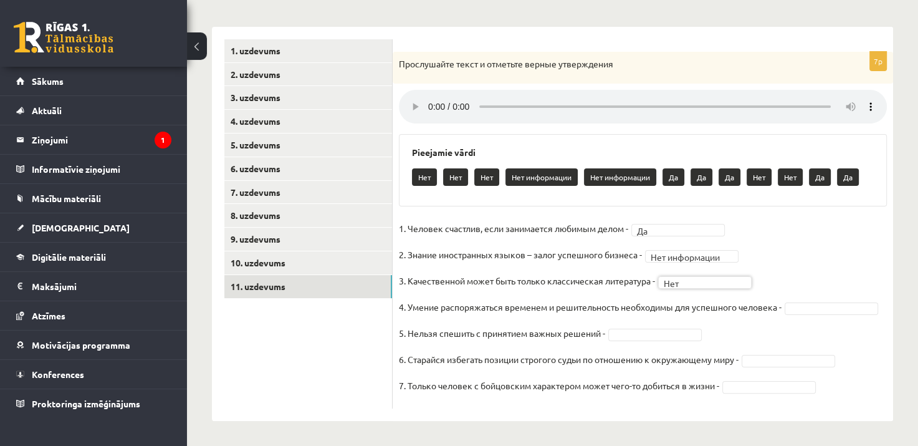
scroll to position [184, 0]
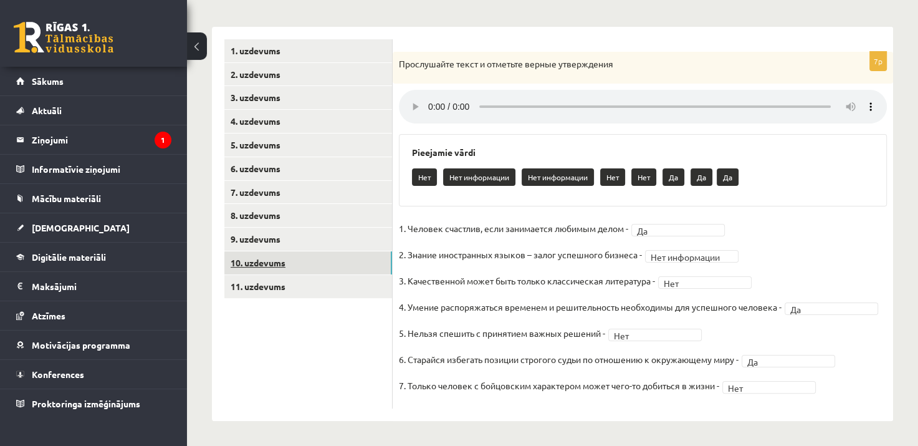
click at [267, 261] on link "10. uzdevums" at bounding box center [308, 262] width 168 height 23
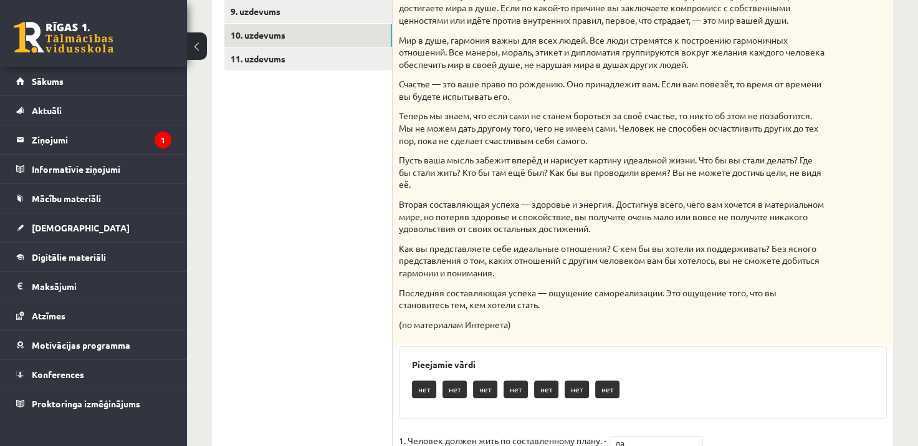
scroll to position [0, 0]
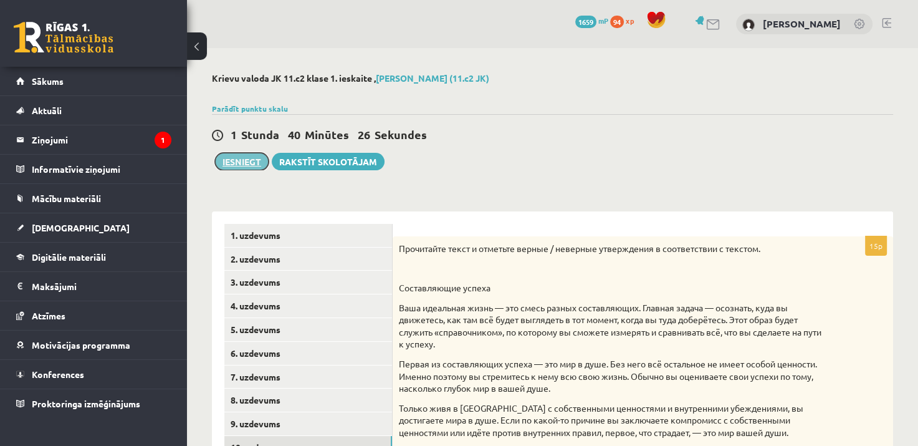
click at [238, 167] on button "Iesniegt" at bounding box center [242, 161] width 54 height 17
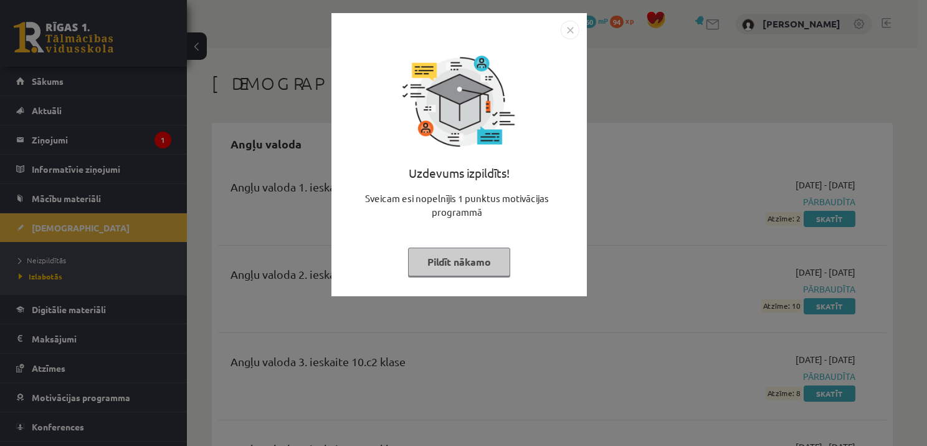
click at [441, 266] on button "Pildīt nākamo" at bounding box center [459, 261] width 102 height 29
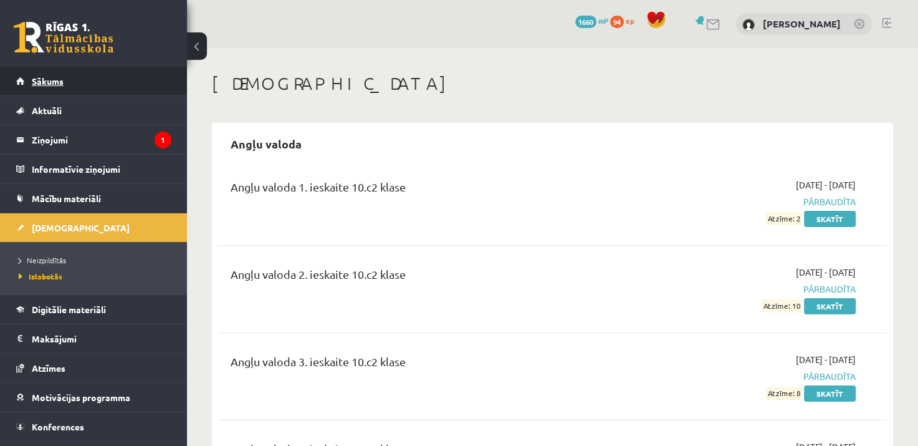
click at [57, 83] on span "Sākums" at bounding box center [48, 80] width 32 height 11
